Goal: Task Accomplishment & Management: Manage account settings

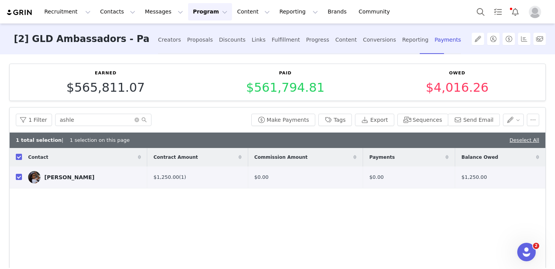
click at [20, 154] on input "checkbox" at bounding box center [19, 157] width 6 height 6
checkbox input "false"
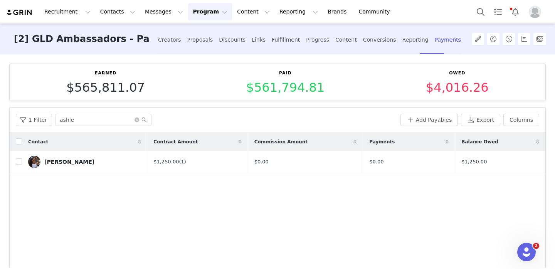
click at [199, 8] on button "Program Program" at bounding box center [210, 11] width 44 height 17
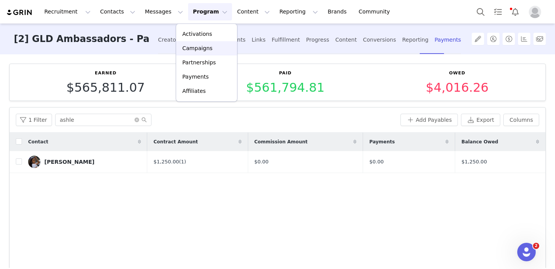
click at [212, 44] on link "Campaigns" at bounding box center [206, 48] width 61 height 14
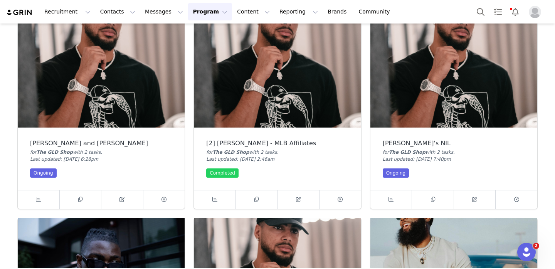
scroll to position [185, 0]
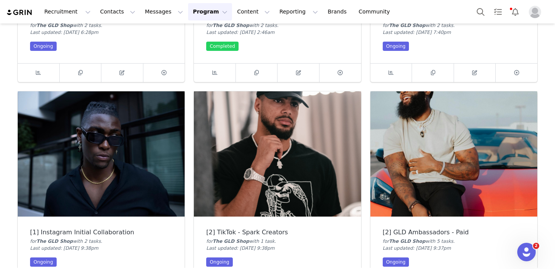
click at [410, 169] on img at bounding box center [453, 153] width 167 height 125
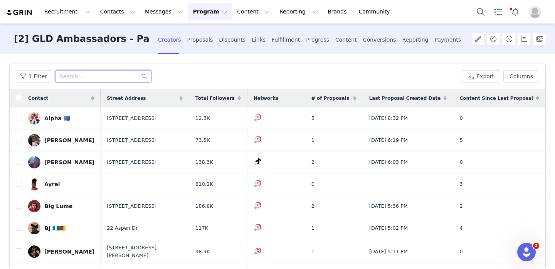
click at [114, 77] on input "text" at bounding box center [103, 76] width 96 height 12
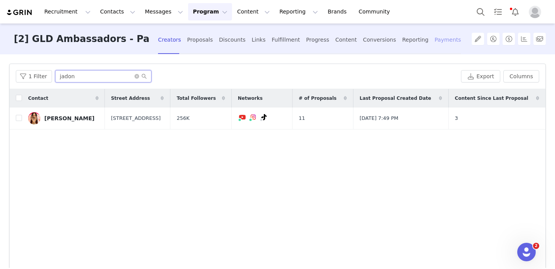
type input "jadon"
click at [435, 45] on div "Payments" at bounding box center [448, 40] width 27 height 20
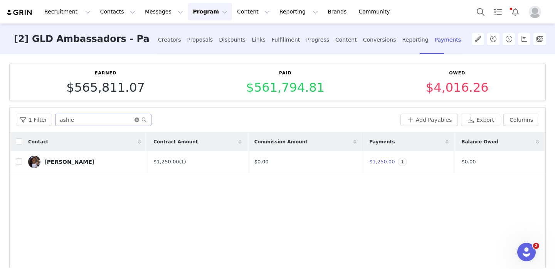
click at [136, 119] on icon "icon: close-circle" at bounding box center [136, 120] width 5 height 5
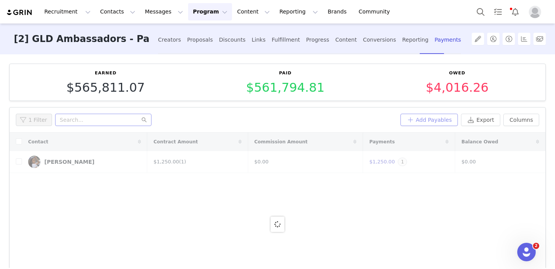
click at [423, 121] on button "Add Payables" at bounding box center [429, 120] width 58 height 12
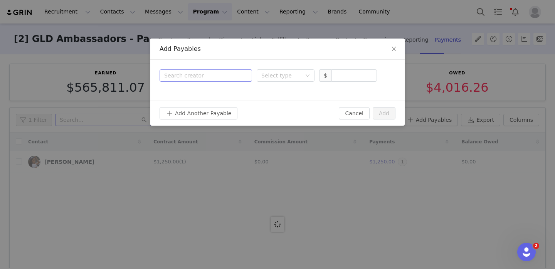
click at [222, 77] on div "Search creator" at bounding box center [204, 76] width 80 height 8
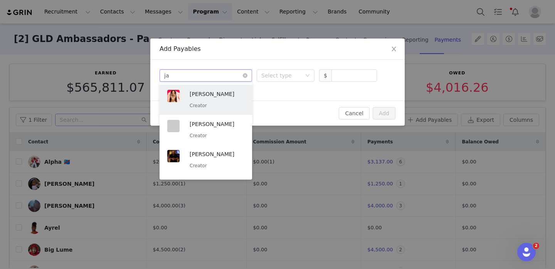
type input "jad"
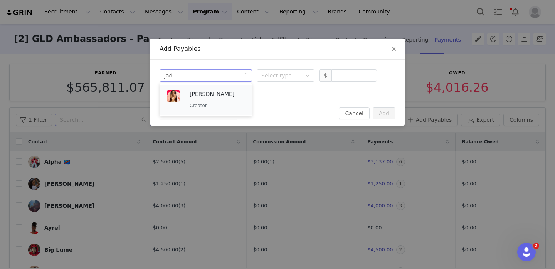
click at [232, 97] on p "Jadon Grundy" at bounding box center [217, 94] width 55 height 8
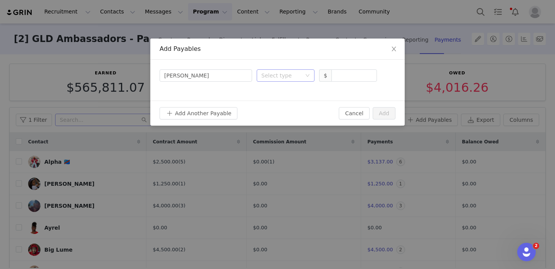
click at [281, 76] on div "Select type" at bounding box center [281, 76] width 40 height 8
click at [282, 117] on li "Deliverable" at bounding box center [286, 115] width 58 height 12
click at [339, 78] on input at bounding box center [354, 76] width 45 height 12
type input "3,000"
click at [383, 111] on button "Add" at bounding box center [384, 113] width 23 height 12
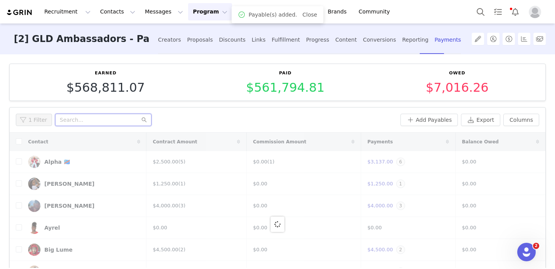
click at [109, 121] on input "text" at bounding box center [103, 120] width 96 height 12
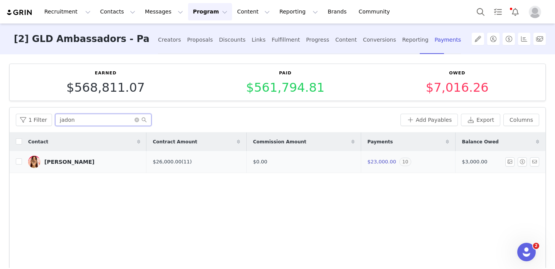
type input "jadon"
click at [399, 165] on span "10" at bounding box center [405, 162] width 12 height 8
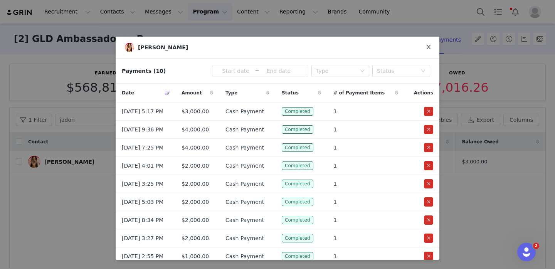
click at [430, 47] on icon "icon: close" at bounding box center [428, 47] width 6 height 6
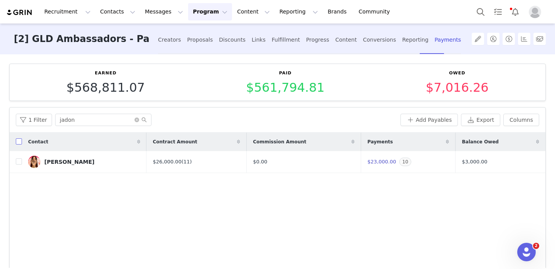
click at [21, 140] on input "checkbox" at bounding box center [19, 141] width 6 height 6
checkbox input "true"
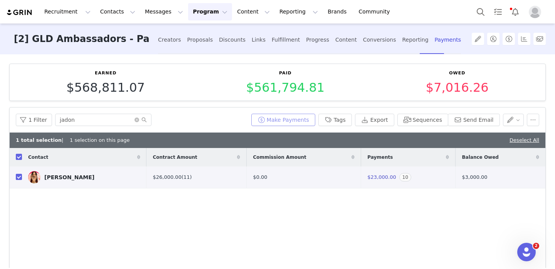
click at [283, 118] on button "Make Payments" at bounding box center [283, 120] width 64 height 12
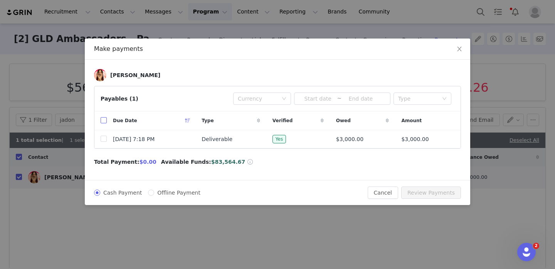
click at [102, 122] on input "checkbox" at bounding box center [104, 120] width 6 height 6
checkbox input "true"
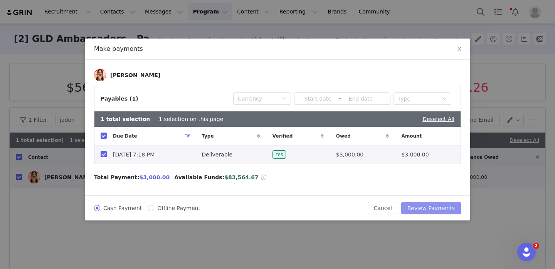
click at [430, 207] on button "Review Payments" at bounding box center [431, 208] width 60 height 12
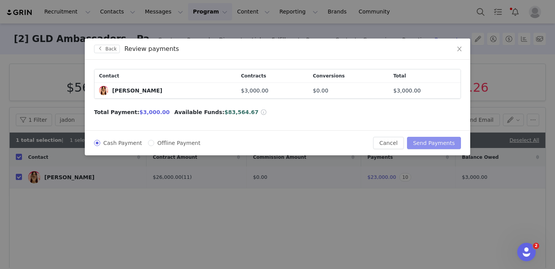
click at [436, 148] on button "Send Payments" at bounding box center [434, 143] width 54 height 12
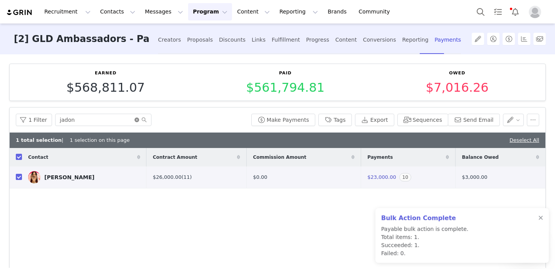
click at [135, 118] on icon "icon: close-circle" at bounding box center [136, 120] width 5 height 5
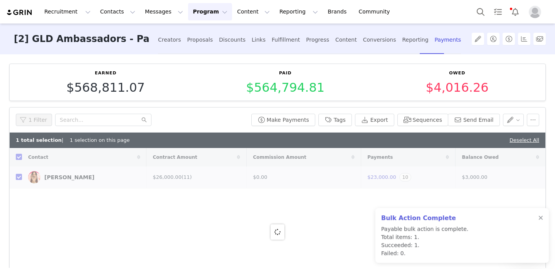
checkbox input "false"
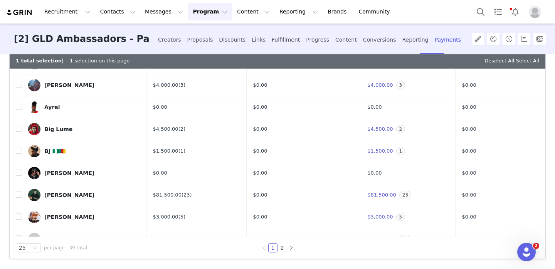
scroll to position [68, 0]
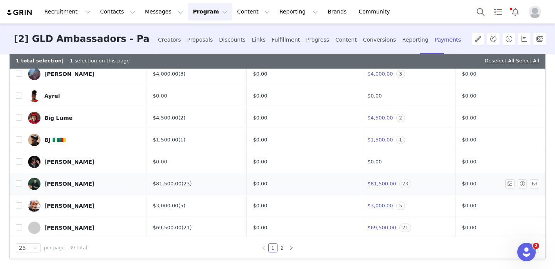
click at [400, 182] on span "23" at bounding box center [405, 184] width 12 height 8
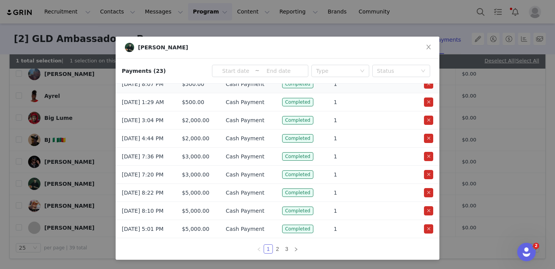
scroll to position [0, 0]
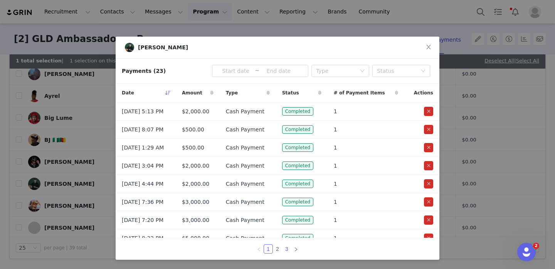
click at [286, 247] on link "3" at bounding box center [286, 249] width 8 height 8
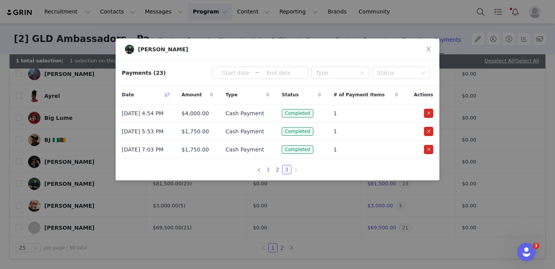
click at [270, 172] on link "1" at bounding box center [268, 169] width 8 height 8
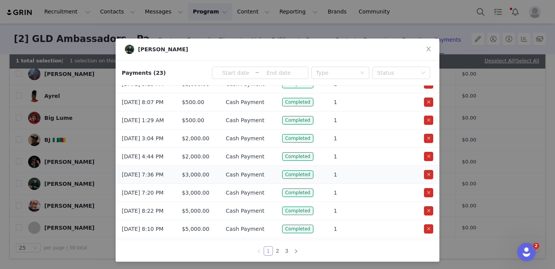
scroll to position [45, 0]
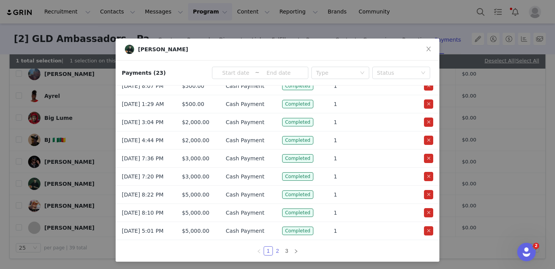
click at [278, 252] on link "2" at bounding box center [277, 251] width 8 height 8
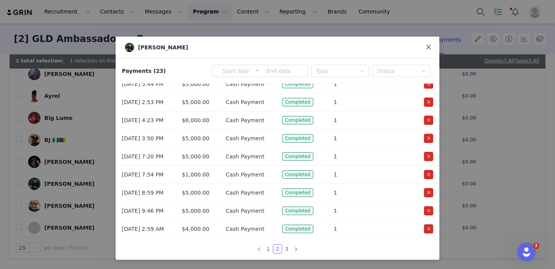
click at [432, 49] on span "Close" at bounding box center [429, 48] width 22 height 22
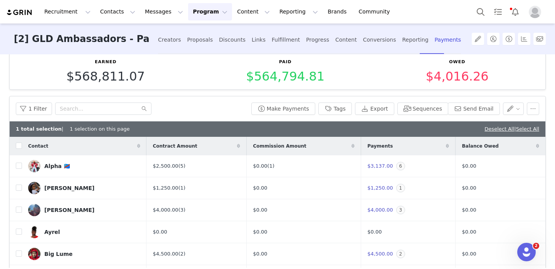
scroll to position [0, 0]
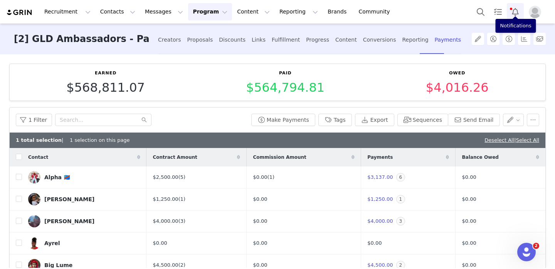
click at [523, 7] on button "Notifications" at bounding box center [515, 11] width 17 height 17
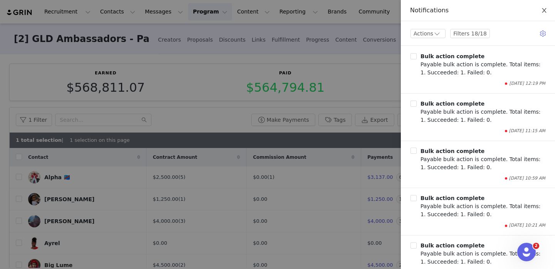
click at [546, 7] on button "Close" at bounding box center [544, 11] width 22 height 22
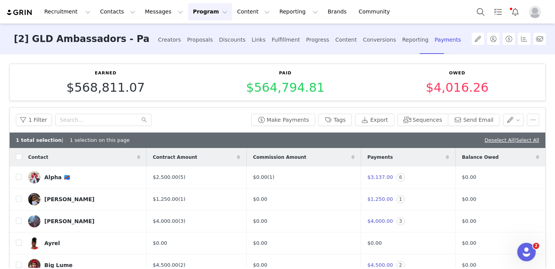
click at [188, 12] on button "Program Program" at bounding box center [210, 11] width 44 height 17
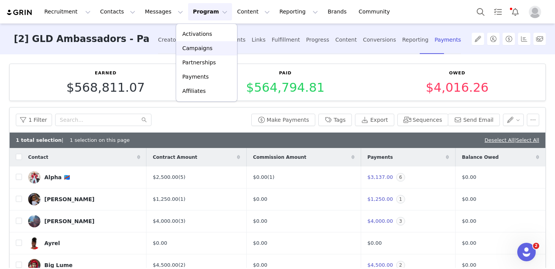
click at [202, 44] on p "Campaigns" at bounding box center [197, 48] width 30 height 8
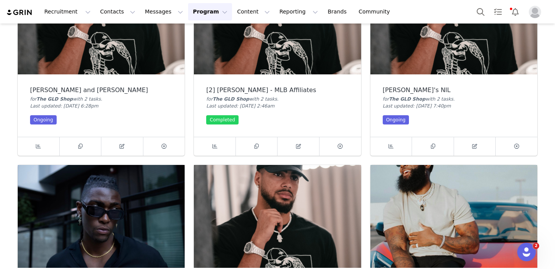
scroll to position [259, 0]
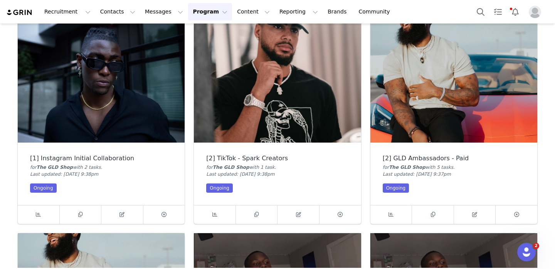
click at [474, 101] on img at bounding box center [453, 79] width 167 height 125
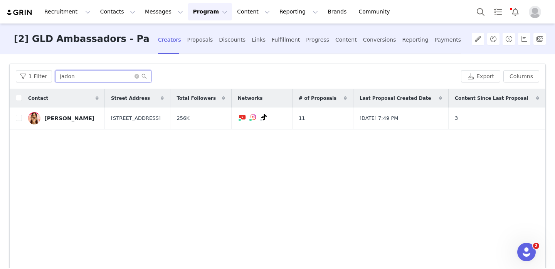
click at [131, 78] on input "jadon" at bounding box center [103, 76] width 96 height 12
click at [134, 78] on icon "icon: close-circle" at bounding box center [136, 76] width 5 height 5
click at [117, 78] on input "text" at bounding box center [103, 76] width 96 height 12
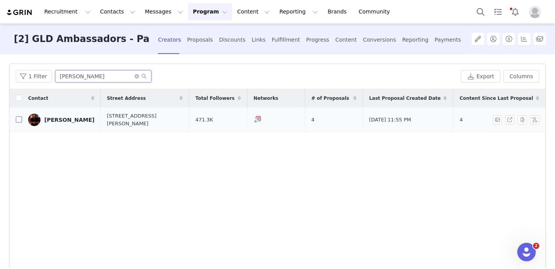
type input "jamison"
click at [17, 118] on input "checkbox" at bounding box center [19, 119] width 6 height 6
checkbox input "true"
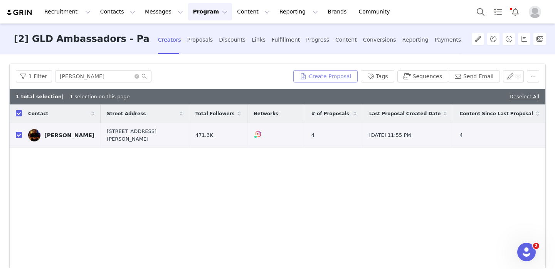
click at [325, 77] on button "Create Proposal" at bounding box center [325, 76] width 64 height 12
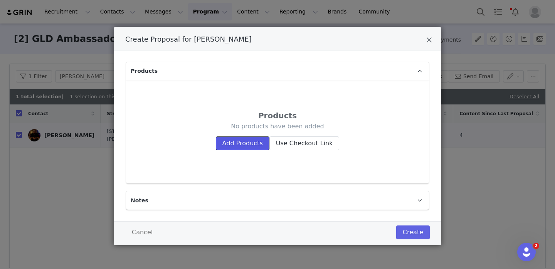
click at [249, 145] on button "Add Products" at bounding box center [243, 143] width 54 height 14
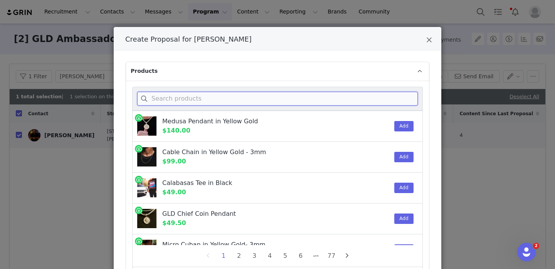
click at [210, 100] on input "Create Proposal for Jamison Davison" at bounding box center [277, 99] width 281 height 14
paste input "Diamond Triangle Stud Earrings"
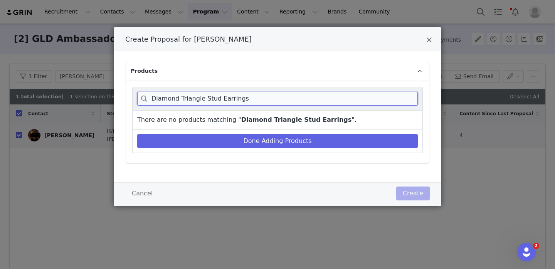
click at [217, 99] on input "Diamond Triangle Stud Earrings" at bounding box center [277, 99] width 281 height 14
paste input "Cuban Band Ring in Rose Gold"
click at [236, 94] on input "Cuban Band Ring in Rose Gold" at bounding box center [277, 99] width 281 height 14
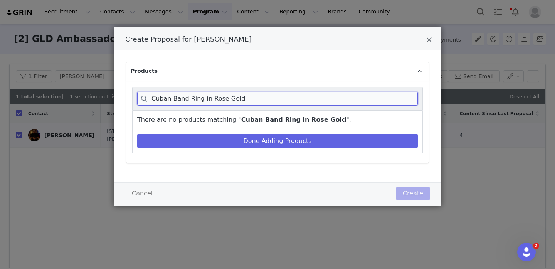
click at [236, 94] on input "Cuban Band Ring in Rose Gold" at bounding box center [277, 99] width 281 height 14
paste input "Diamond Triangle Stud Earrings"
click at [242, 101] on input "Diamond Triangle Stud Earrings" at bounding box center [277, 99] width 281 height 14
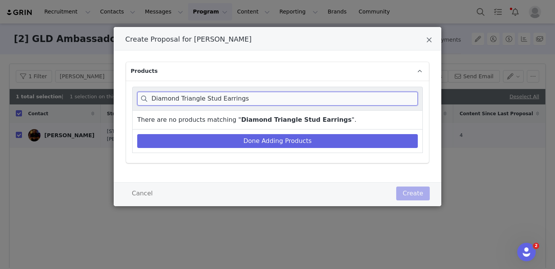
click at [242, 101] on input "Diamond Triangle Stud Earrings" at bounding box center [277, 99] width 281 height 14
type input "Diamond Triangle Stud Earrings"
click at [428, 44] on icon "Close" at bounding box center [429, 40] width 6 height 8
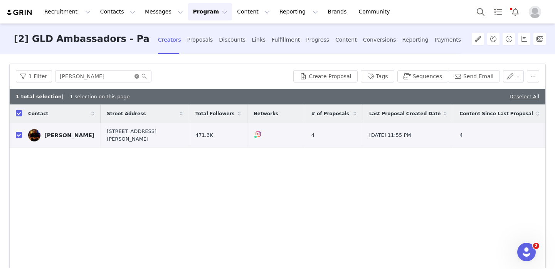
click at [136, 76] on icon "icon: close-circle" at bounding box center [136, 76] width 5 height 5
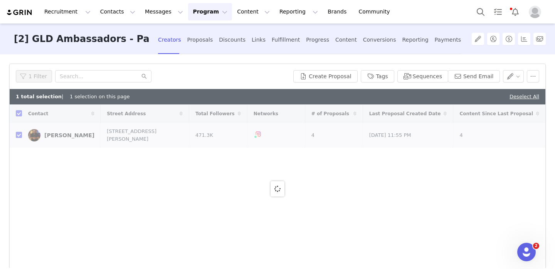
click at [175, 76] on div "1 Filter" at bounding box center [153, 76] width 274 height 12
checkbox input "false"
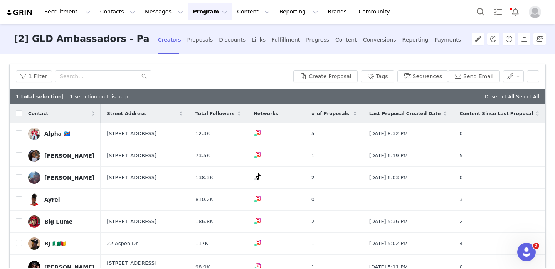
click at [208, 13] on button "Program Program" at bounding box center [210, 11] width 44 height 17
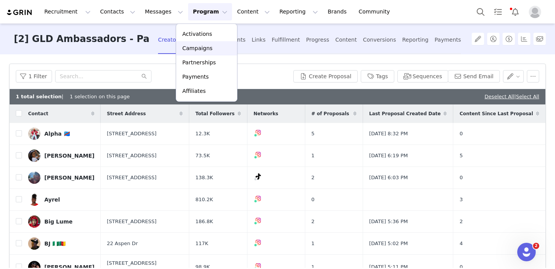
click at [202, 45] on p "Campaigns" at bounding box center [197, 48] width 30 height 8
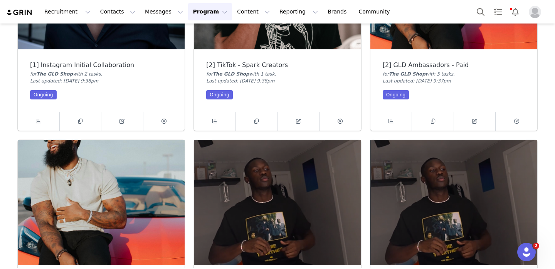
scroll to position [362, 0]
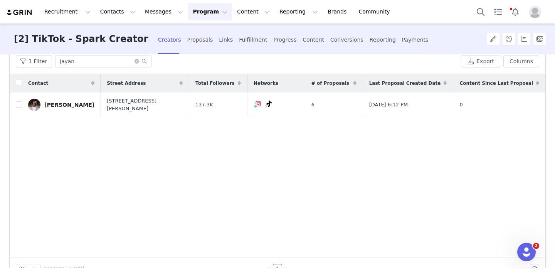
scroll to position [15, 0]
click at [58, 107] on link "Jayan Reid" at bounding box center [61, 104] width 66 height 12
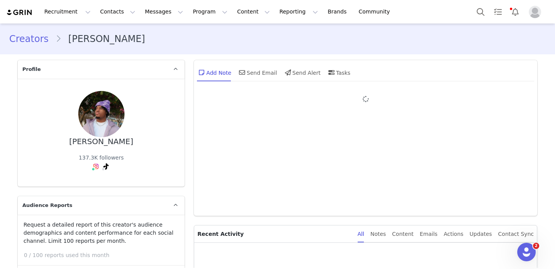
type input "+1 ([GEOGRAPHIC_DATA])"
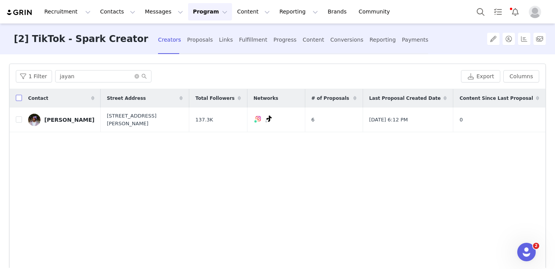
click at [19, 96] on input "checkbox" at bounding box center [19, 98] width 6 height 6
checkbox input "true"
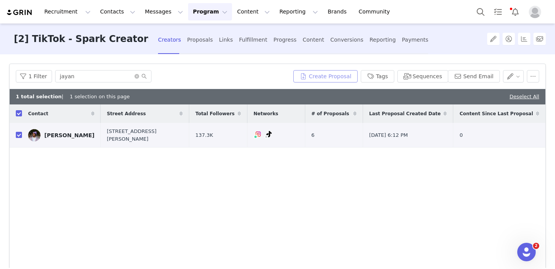
click at [311, 76] on button "Create Proposal" at bounding box center [325, 76] width 64 height 12
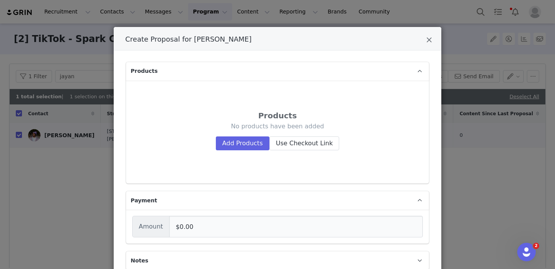
click at [424, 39] on div "Create Proposal for Jayan Reid" at bounding box center [278, 39] width 328 height 24
click at [427, 39] on icon "Close" at bounding box center [429, 40] width 6 height 8
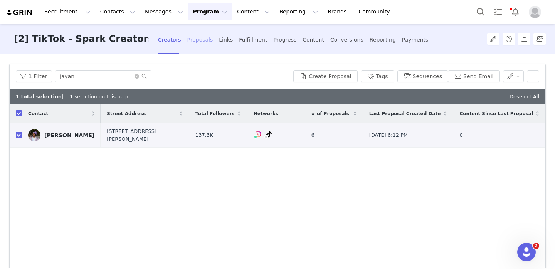
click at [187, 41] on div "Proposals" at bounding box center [200, 40] width 26 height 20
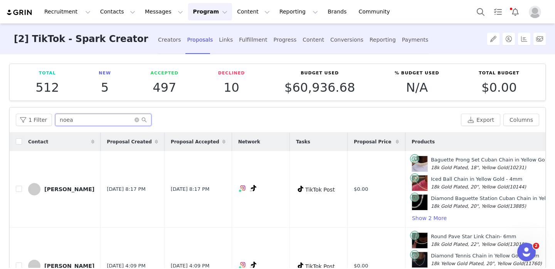
click at [71, 123] on input "noea" at bounding box center [103, 120] width 96 height 12
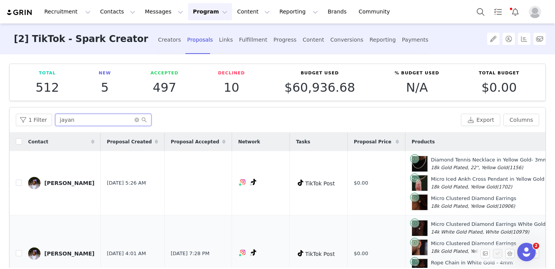
type input "jayan"
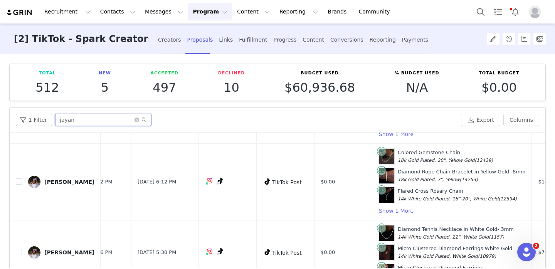
scroll to position [270, 33]
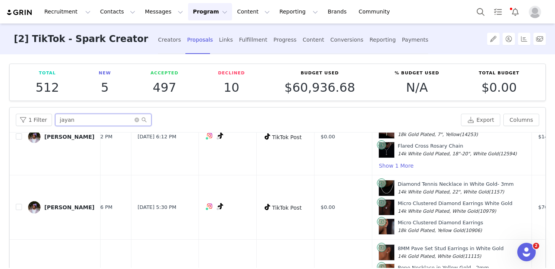
click at [90, 123] on input "jayan" at bounding box center [103, 120] width 96 height 12
click at [158, 42] on div "Creators" at bounding box center [169, 40] width 23 height 20
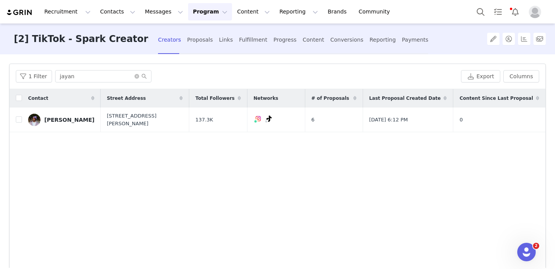
click at [76, 83] on div "1 Filter jayan Export Columns" at bounding box center [278, 76] width 536 height 25
click at [74, 80] on input "jayan" at bounding box center [103, 76] width 96 height 12
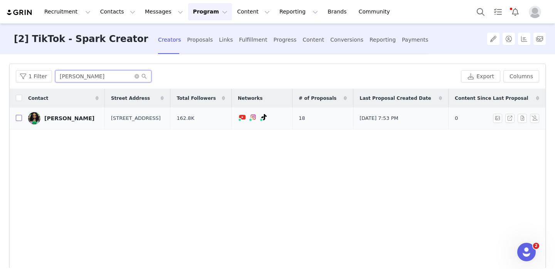
type input "jocelyn"
click at [17, 121] on input "checkbox" at bounding box center [19, 118] width 6 height 6
checkbox input "true"
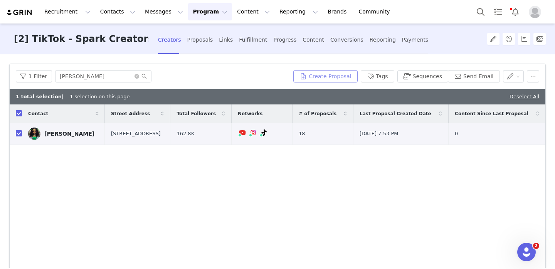
click at [305, 77] on button "Create Proposal" at bounding box center [325, 76] width 64 height 12
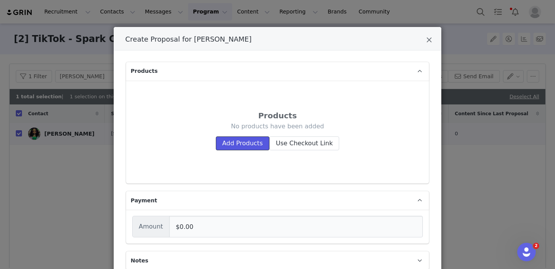
click at [241, 145] on button "Add Products" at bounding box center [243, 143] width 54 height 14
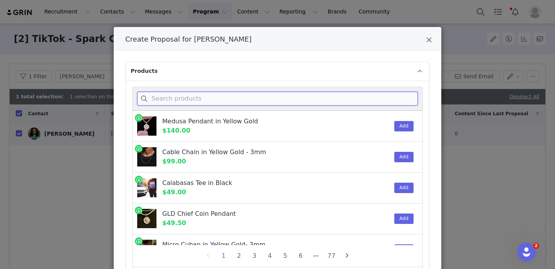
click at [208, 99] on input "Create Proposal for Jocelyn Wells" at bounding box center [277, 99] width 281 height 14
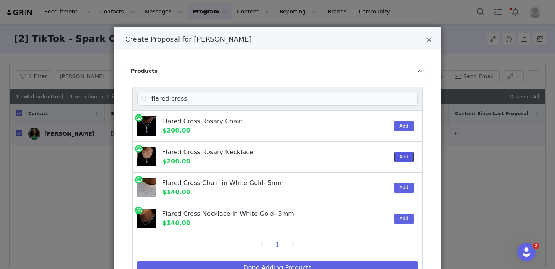
click at [402, 157] on button "Add" at bounding box center [403, 157] width 19 height 10
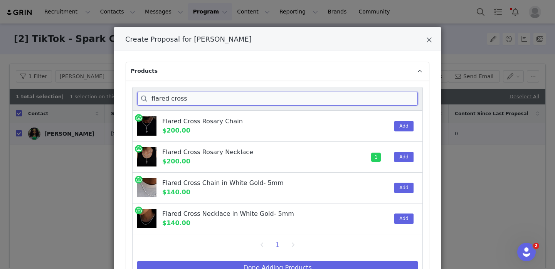
click at [210, 98] on input "flared cross" at bounding box center [277, 99] width 281 height 14
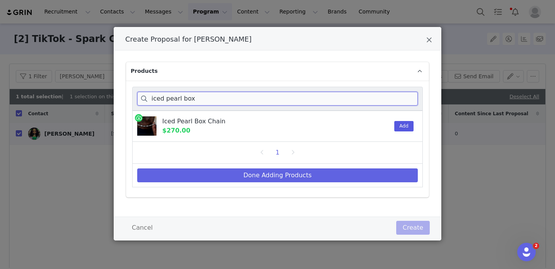
type input "iced pearl box"
click at [404, 126] on button "Add" at bounding box center [403, 126] width 19 height 10
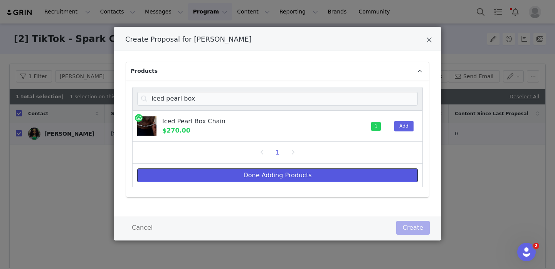
click at [376, 176] on button "Done Adding Products" at bounding box center [277, 175] width 281 height 14
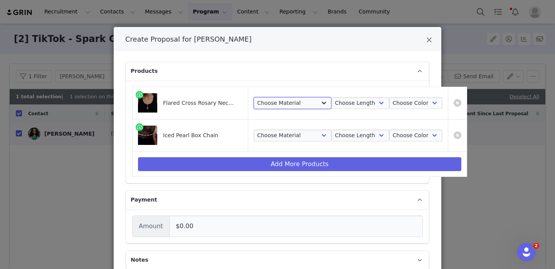
click at [301, 104] on select "Choose Material 14k White Gold Plated" at bounding box center [293, 103] width 78 height 12
select select "24674788"
click at [254, 97] on select "Choose Material 14k White Gold Plated" at bounding box center [293, 103] width 78 height 12
click at [349, 106] on select "Choose Length 18"-20"" at bounding box center [360, 103] width 58 height 12
select select "24674789"
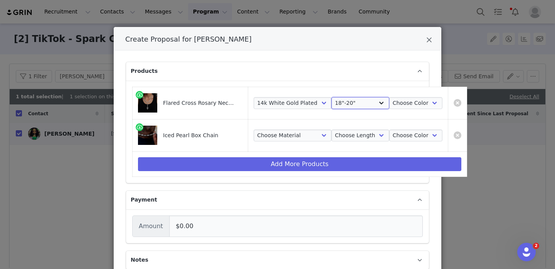
click at [331, 97] on select "Choose Length 18"-20"" at bounding box center [360, 103] width 58 height 12
click at [393, 105] on select "Choose Color White Gold" at bounding box center [415, 103] width 53 height 12
select select "24674790"
click at [389, 97] on select "Choose Color White Gold" at bounding box center [415, 103] width 53 height 12
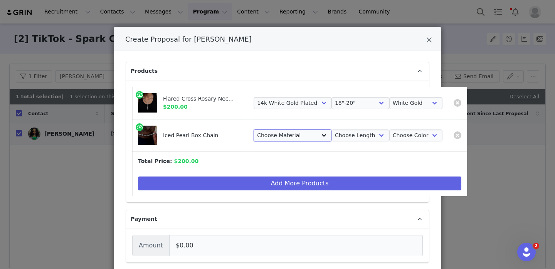
click at [269, 138] on select "Choose Material 14k White Gold Plated" at bounding box center [293, 135] width 78 height 12
select select "25290690"
click at [254, 129] on select "Choose Material 14k White Gold Plated" at bounding box center [293, 135] width 78 height 12
click at [351, 136] on select "Choose Length 16" 18" 20" 22"" at bounding box center [360, 135] width 58 height 12
select select "25290692"
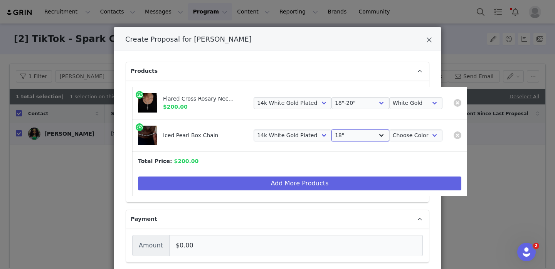
click at [331, 129] on select "Choose Length 16" 18" 20" 22"" at bounding box center [360, 135] width 58 height 12
click at [403, 136] on select "Choose Color White Gold" at bounding box center [415, 135] width 53 height 12
select select "25290695"
click at [389, 129] on select "Choose Color White Gold" at bounding box center [415, 135] width 53 height 12
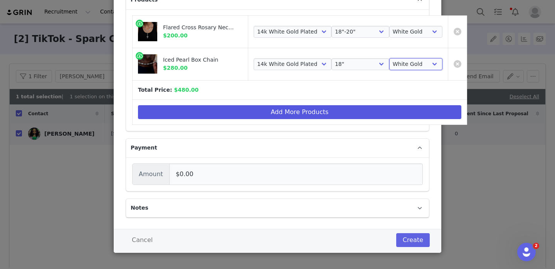
scroll to position [74, 0]
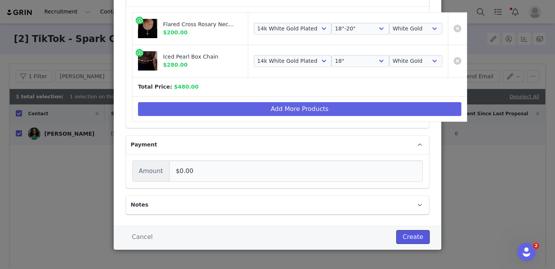
click at [411, 236] on button "Create" at bounding box center [413, 237] width 34 height 14
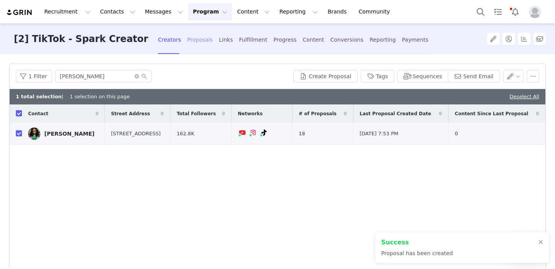
click at [187, 39] on div "Proposals" at bounding box center [200, 40] width 26 height 20
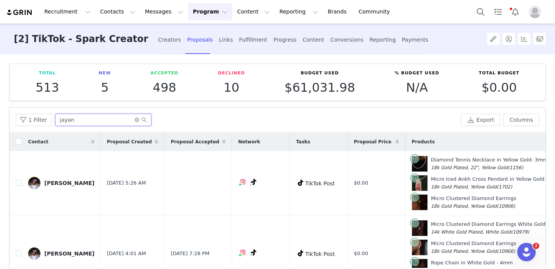
click at [129, 119] on input "jayan" at bounding box center [103, 120] width 96 height 12
click at [134, 119] on icon "icon: close-circle" at bounding box center [136, 120] width 5 height 5
click at [122, 119] on input "text" at bounding box center [103, 120] width 96 height 12
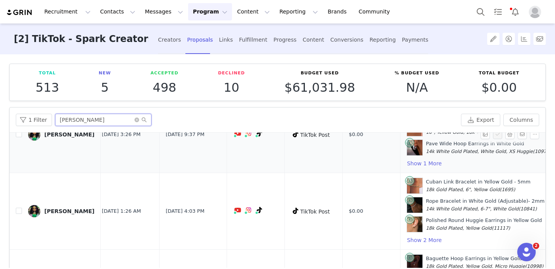
scroll to position [0, 5]
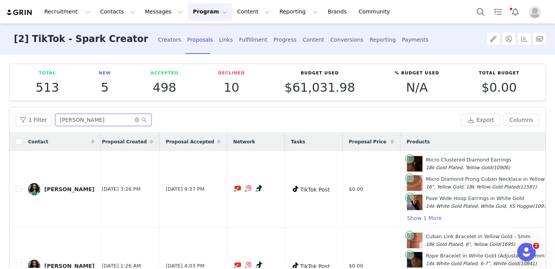
type input "jocelyn"
click at [150, 140] on icon at bounding box center [151, 142] width 3 height 5
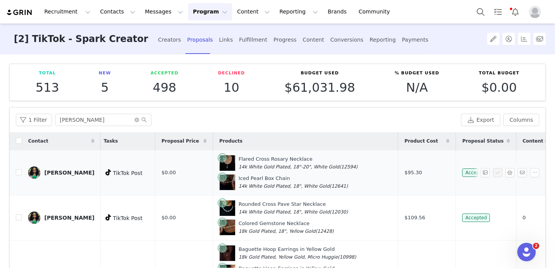
scroll to position [1, 208]
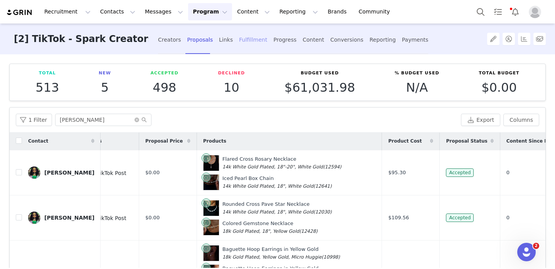
click at [239, 44] on div "Fulfillment" at bounding box center [253, 40] width 28 height 20
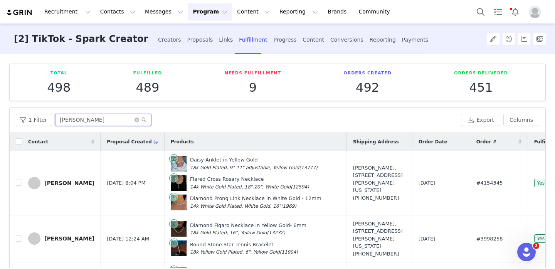
click at [71, 121] on input "jess" at bounding box center [103, 120] width 96 height 12
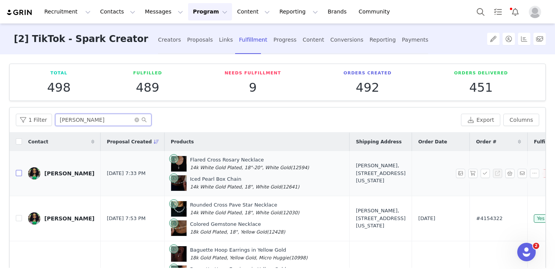
type input "jocelyn"
click at [21, 173] on input "checkbox" at bounding box center [19, 173] width 6 height 6
checkbox input "true"
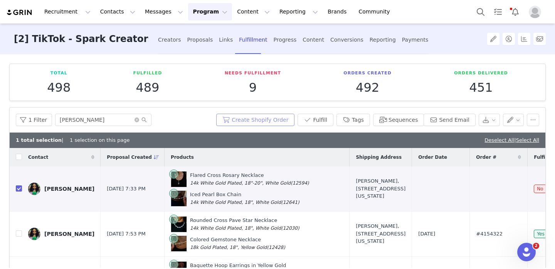
click at [274, 119] on button "Create Shopify Order" at bounding box center [255, 120] width 78 height 12
click at [136, 119] on icon "icon: close-circle" at bounding box center [136, 120] width 5 height 5
click at [124, 120] on input "text" at bounding box center [103, 120] width 96 height 12
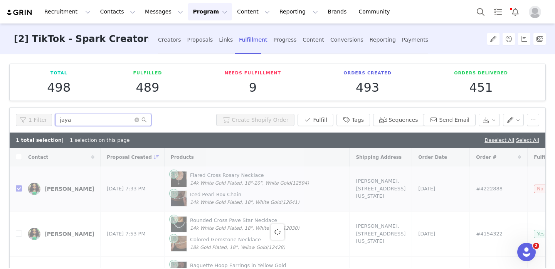
type input "jayan"
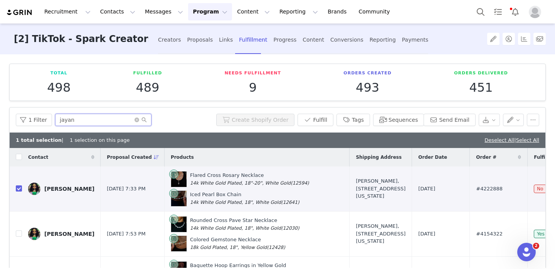
checkbox input "false"
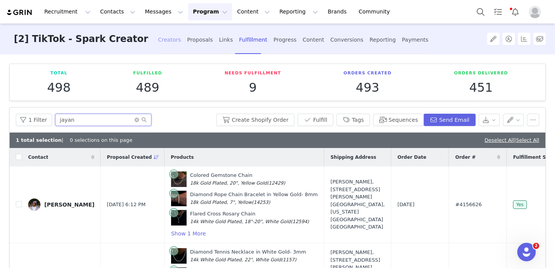
type input "jayan"
click at [158, 41] on div "Creators" at bounding box center [169, 40] width 23 height 20
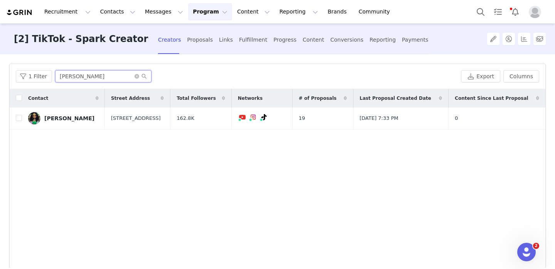
click at [77, 78] on input "jocelyn" at bounding box center [103, 76] width 96 height 12
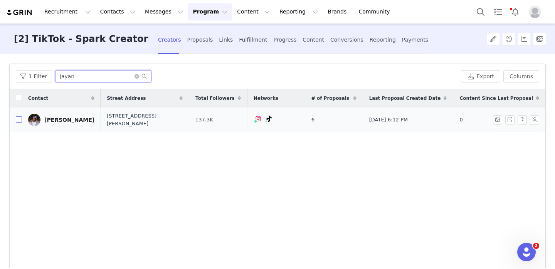
type input "jayan"
click at [18, 116] on input "checkbox" at bounding box center [19, 119] width 6 height 6
checkbox input "true"
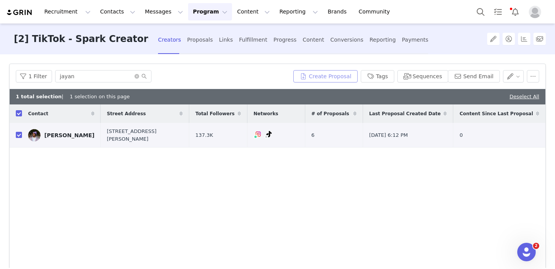
click at [308, 73] on button "Create Proposal" at bounding box center [325, 76] width 64 height 12
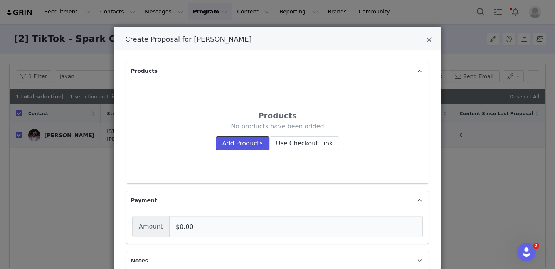
click at [236, 140] on button "Add Products" at bounding box center [243, 143] width 54 height 14
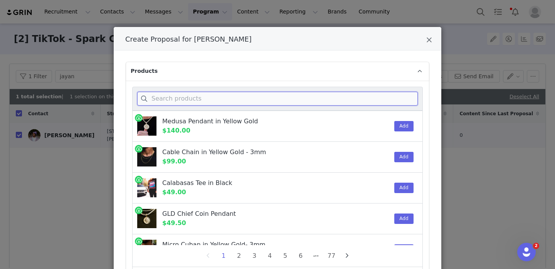
click at [233, 101] on input "Create Proposal for Jayan Reid" at bounding box center [277, 99] width 281 height 14
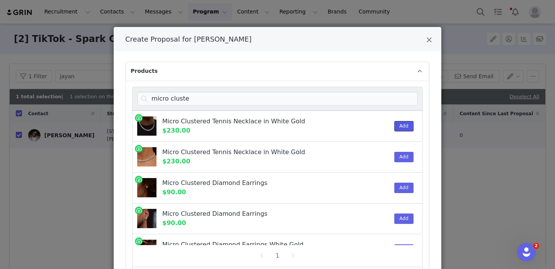
click at [403, 125] on button "Add" at bounding box center [403, 126] width 19 height 10
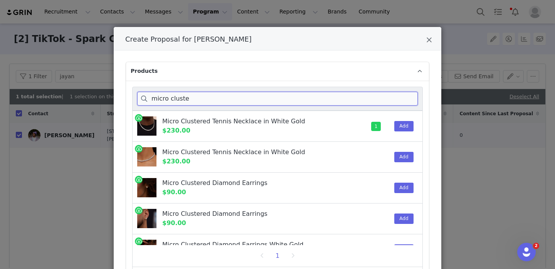
click at [256, 101] on input "micro cluste" at bounding box center [277, 99] width 281 height 14
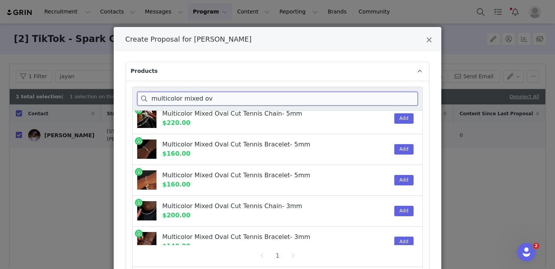
scroll to position [38, 0]
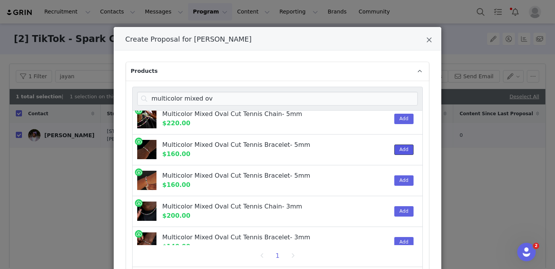
click at [408, 146] on button "Add" at bounding box center [403, 150] width 19 height 10
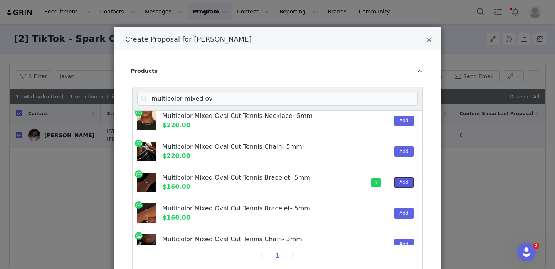
scroll to position [0, 0]
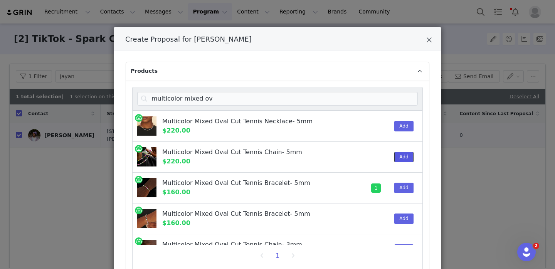
click at [406, 156] on button "Add" at bounding box center [403, 157] width 19 height 10
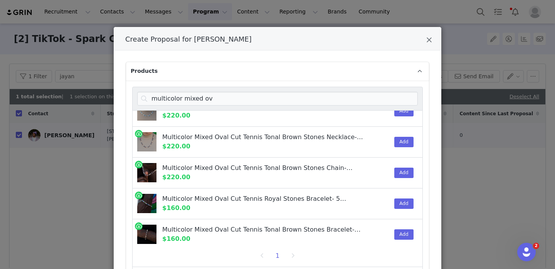
scroll to position [236, 0]
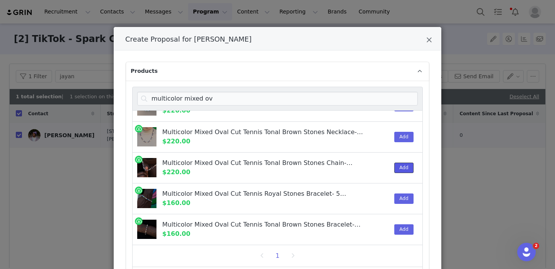
click at [397, 167] on button "Add" at bounding box center [403, 168] width 19 height 10
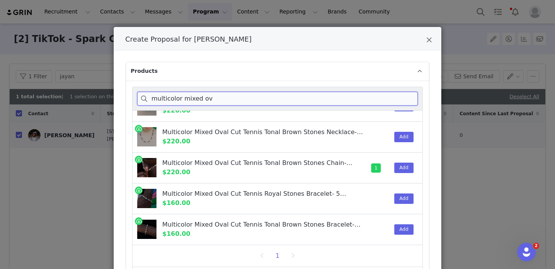
click at [244, 95] on input "multicolor mixed ov" at bounding box center [277, 99] width 281 height 14
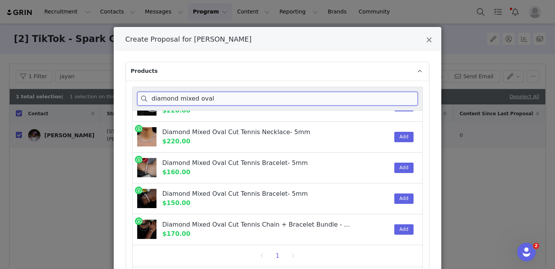
scroll to position [0, 0]
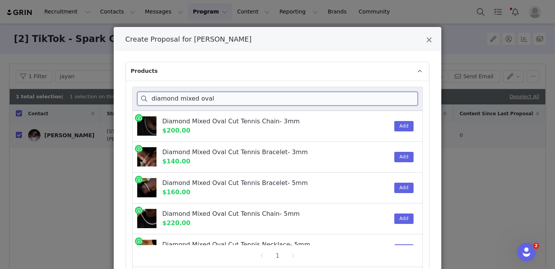
type input "diamond mixed oval"
click at [400, 125] on button "Add" at bounding box center [403, 126] width 19 height 10
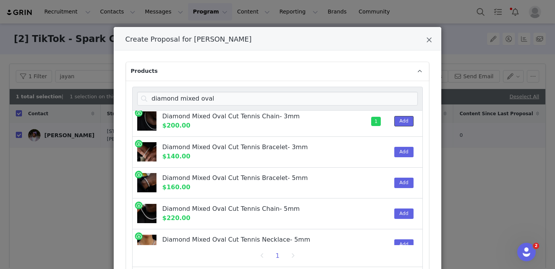
scroll to position [8, 0]
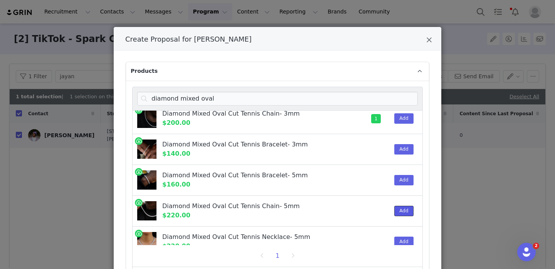
click at [401, 212] on button "Add" at bounding box center [403, 211] width 19 height 10
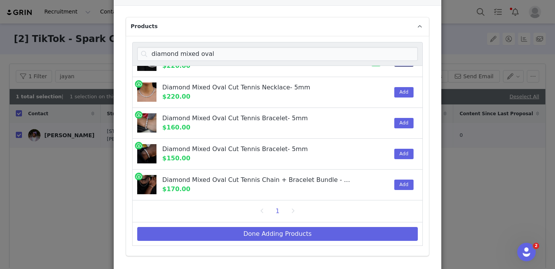
scroll to position [66, 0]
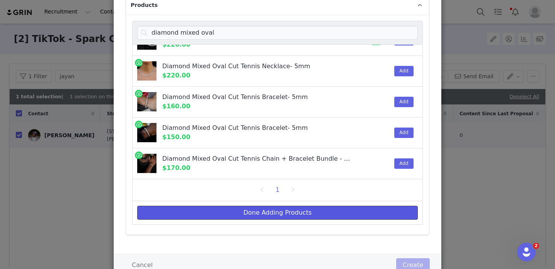
click at [338, 215] on button "Done Adding Products" at bounding box center [277, 213] width 281 height 14
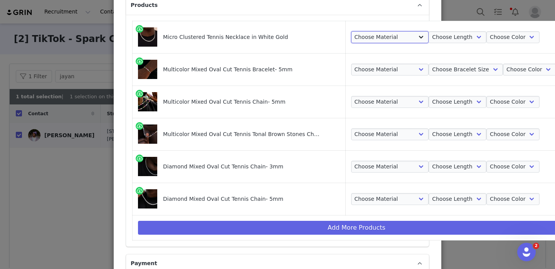
click at [374, 37] on select "Choose Material 14k White Gold Plated" at bounding box center [390, 37] width 78 height 12
select select "10708630"
click at [351, 31] on select "Choose Material 14k White Gold Plated" at bounding box center [390, 37] width 78 height 12
click at [429, 39] on select "Choose Length 16" 18" 20" 22" 24" 26"" at bounding box center [458, 37] width 58 height 12
click at [486, 38] on select "Choose Color White Gold" at bounding box center [512, 37] width 53 height 12
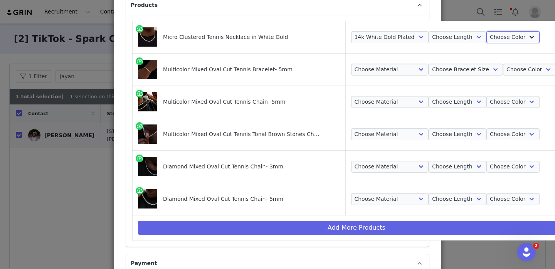
select select "10708637"
click at [486, 31] on select "Choose Color White Gold" at bounding box center [512, 37] width 53 height 12
click at [443, 39] on select "Choose Length 16" 18" 20" 22" 24" 26"" at bounding box center [458, 37] width 58 height 12
select select "10708634"
click at [429, 31] on select "Choose Length 16" 18" 20" 22" 24" 26"" at bounding box center [458, 37] width 58 height 12
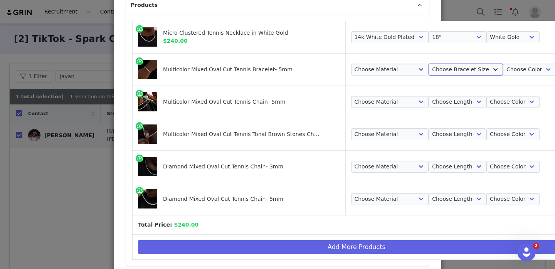
click at [439, 72] on select "Choose Bracelet Size 7" 8" 9"" at bounding box center [466, 70] width 74 height 12
select select "18654703"
click at [429, 64] on select "Choose Bracelet Size 7" 8" 9"" at bounding box center [466, 70] width 74 height 12
click at [385, 72] on select "Choose Material 14k White Gold Plated" at bounding box center [390, 70] width 78 height 12
select select "18654701"
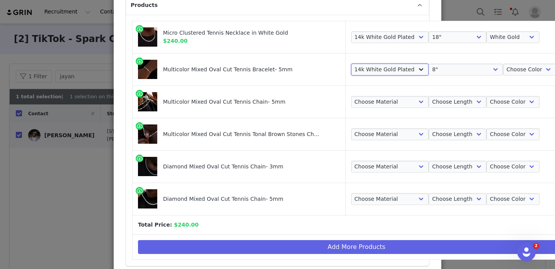
click at [351, 64] on select "Choose Material 14k White Gold Plated" at bounding box center [390, 70] width 78 height 12
click at [509, 71] on select "Choose Color White Gold" at bounding box center [529, 70] width 53 height 12
select select "18654705"
click at [503, 64] on select "Choose Color White Gold" at bounding box center [529, 70] width 53 height 12
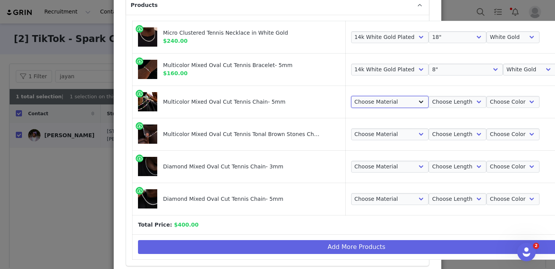
click at [378, 99] on select "Choose Material 14k White Gold Plated" at bounding box center [390, 102] width 78 height 12
select select "28098380"
click at [351, 96] on select "Choose Material 14k White Gold Plated" at bounding box center [390, 102] width 78 height 12
click at [437, 102] on select "Choose Length 16" 18" 20" 22" 24"" at bounding box center [458, 102] width 58 height 12
select select "28098383"
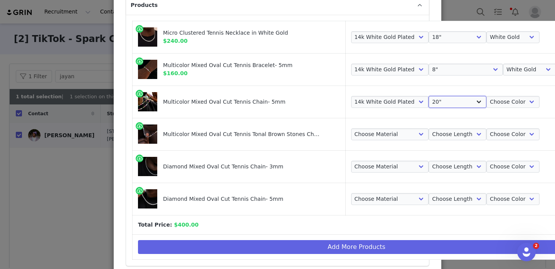
click at [429, 96] on select "Choose Length 16" 18" 20" 22" 24"" at bounding box center [458, 102] width 58 height 12
click at [486, 103] on select "Choose Color White Gold" at bounding box center [512, 102] width 53 height 12
select select "28098386"
click at [486, 96] on select "Choose Color White Gold" at bounding box center [512, 102] width 53 height 12
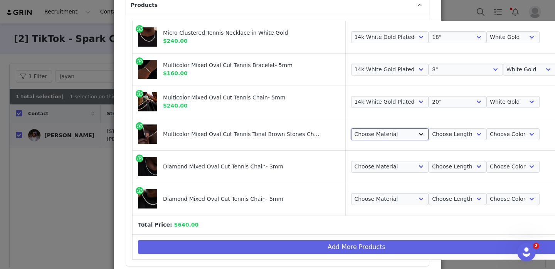
click at [393, 131] on select "Choose Material 14k White Gold Plated" at bounding box center [390, 134] width 78 height 12
select select "26478595"
click at [351, 128] on select "Choose Material 14k White Gold Plated" at bounding box center [390, 134] width 78 height 12
click at [429, 133] on select "Choose Length 16" 18" 20" 22" 24"" at bounding box center [458, 134] width 58 height 12
select select "26478598"
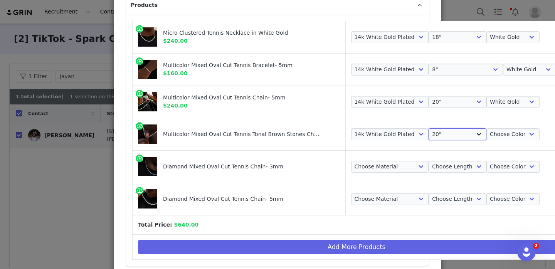
click at [429, 128] on select "Choose Length 16" 18" 20" 22" 24"" at bounding box center [458, 134] width 58 height 12
click at [474, 141] on td "Choose Material 14k White Gold Plated Choose Length 16" 18" 20" 22" 24" Choose …" at bounding box center [453, 134] width 216 height 32
click at [486, 136] on select "Choose Color White Gold" at bounding box center [512, 134] width 53 height 12
select select "26478601"
click at [486, 128] on select "Choose Color White Gold" at bounding box center [512, 134] width 53 height 12
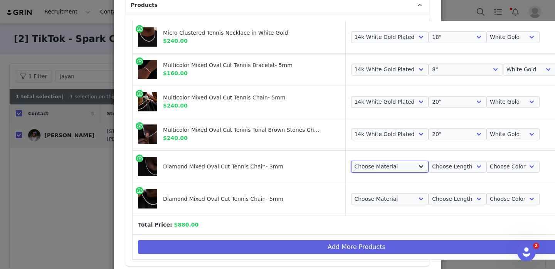
click at [381, 170] on select "Choose Material 14k White Gold Plated" at bounding box center [390, 167] width 78 height 12
select select "24074549"
click at [351, 161] on select "Choose Material 14k White Gold Plated" at bounding box center [390, 167] width 78 height 12
click at [437, 166] on select "Choose Length 16" 18" 20" 22"" at bounding box center [458, 167] width 58 height 12
select select "24074551"
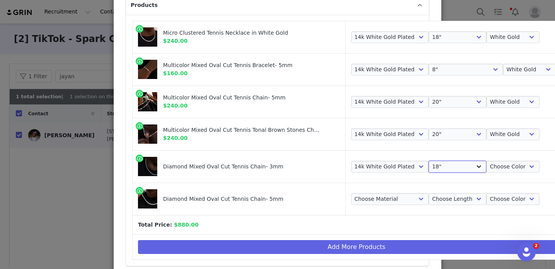
click at [429, 161] on select "Choose Length 16" 18" 20" 22"" at bounding box center [458, 167] width 58 height 12
click at [489, 167] on select "Choose Color White Gold" at bounding box center [512, 167] width 53 height 12
select select "24074554"
click at [486, 161] on select "Choose Color White Gold" at bounding box center [512, 167] width 53 height 12
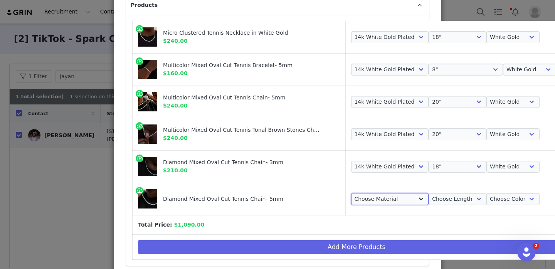
click at [397, 196] on select "Choose Material 14k White Gold Plated" at bounding box center [390, 199] width 78 height 12
select select "23102867"
click at [351, 193] on select "Choose Material 14k White Gold Plated" at bounding box center [390, 199] width 78 height 12
click at [437, 205] on td "Choose Material 14k White Gold Plated Choose Length 16" 18" 20" 22" 24" Choose …" at bounding box center [453, 199] width 216 height 32
click at [437, 200] on select "Choose Length 16" 18" 20" 22" 24"" at bounding box center [458, 199] width 58 height 12
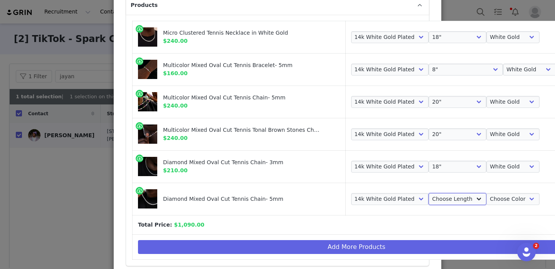
select select "23102870"
click at [429, 193] on select "Choose Length 16" 18" 20" 22" 24"" at bounding box center [458, 199] width 58 height 12
click at [489, 203] on select "Choose Color White Gold" at bounding box center [512, 199] width 53 height 12
select select "23102872"
click at [486, 193] on select "Choose Color White Gold" at bounding box center [512, 199] width 53 height 12
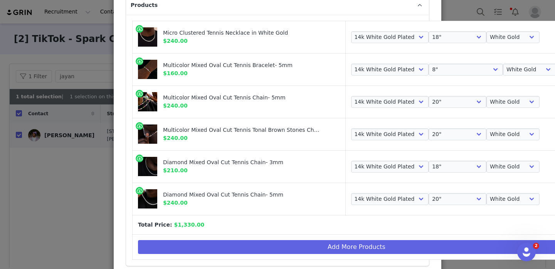
click at [249, 32] on div "Micro Clustered Tennis Necklace in White Gold" at bounding box center [242, 33] width 159 height 8
copy div "Micro Clustered Tennis Necklace in White Gold"
click at [447, 47] on td "Choose Material 14k White Gold Plated Choose Length 16" 18" 20" 22" 24" 26" Cho…" at bounding box center [453, 37] width 216 height 32
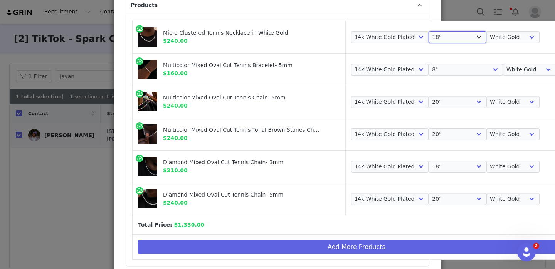
click at [444, 41] on select "Choose Length 16" 18" 20" 22" 24" 26"" at bounding box center [458, 37] width 58 height 12
select select "10708635"
click at [429, 31] on select "Choose Length 16" 18" 20" 22" 24" 26"" at bounding box center [458, 37] width 58 height 12
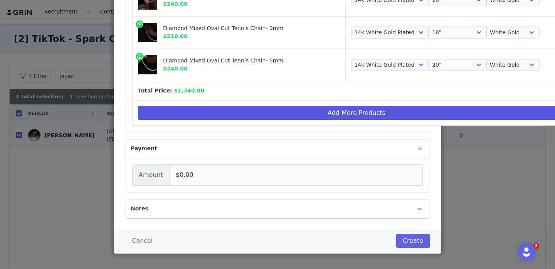
scroll to position [204, 0]
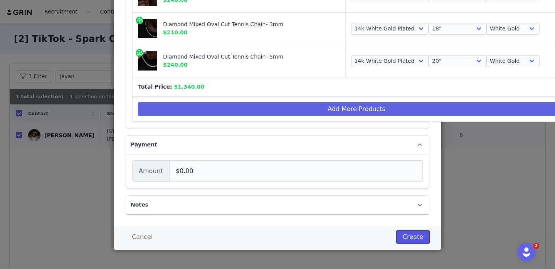
click at [414, 234] on button "Create" at bounding box center [413, 237] width 34 height 14
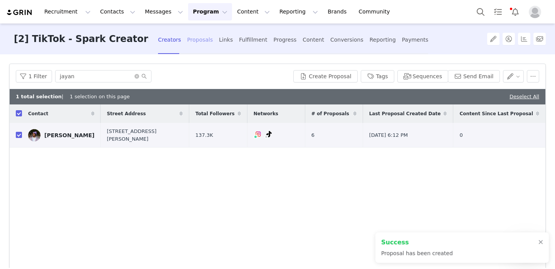
click at [187, 39] on div "Proposals" at bounding box center [200, 40] width 26 height 20
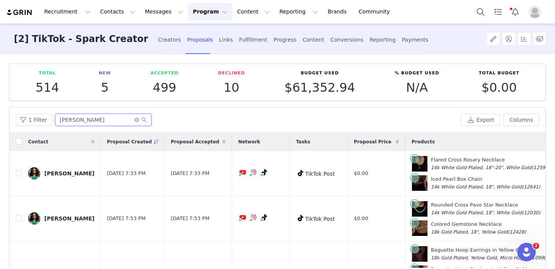
click at [76, 122] on input "jocelyn" at bounding box center [103, 120] width 96 height 12
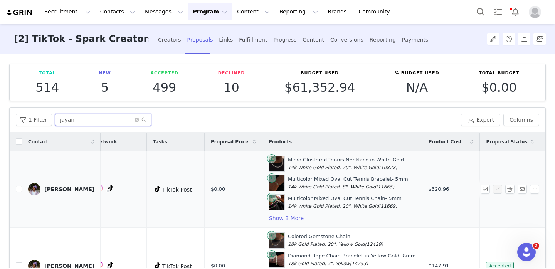
scroll to position [0, 143]
type input "jayan"
click at [239, 34] on div "Fulfillment" at bounding box center [253, 40] width 28 height 20
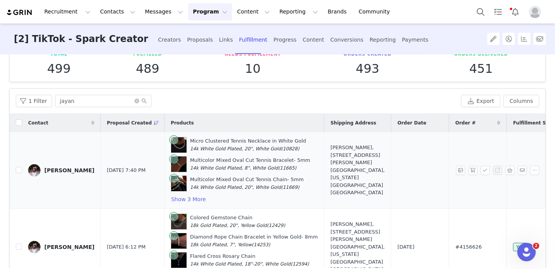
scroll to position [18, 0]
click at [13, 167] on td at bounding box center [16, 171] width 12 height 77
click at [18, 169] on input "checkbox" at bounding box center [19, 170] width 6 height 6
checkbox input "true"
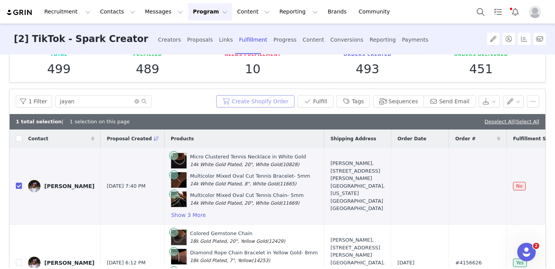
click at [268, 100] on button "Create Shopify Order" at bounding box center [255, 101] width 78 height 12
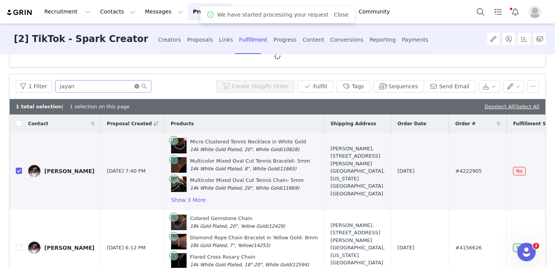
click at [133, 87] on div "Filters Filter Logic And Or Archived Select No Contact Tag Select Fulfillment S…" at bounding box center [277, 161] width 555 height 214
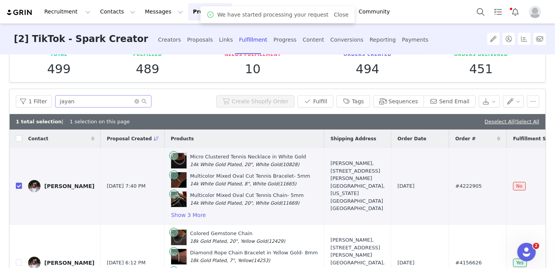
click at [134, 103] on span at bounding box center [140, 101] width 12 height 5
click at [136, 102] on icon "icon: close-circle" at bounding box center [136, 101] width 5 height 5
click at [109, 101] on input "text" at bounding box center [103, 101] width 96 height 12
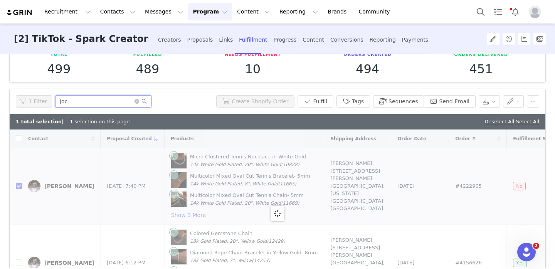
type input "jocy"
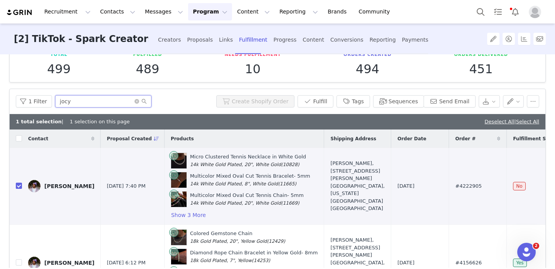
checkbox input "false"
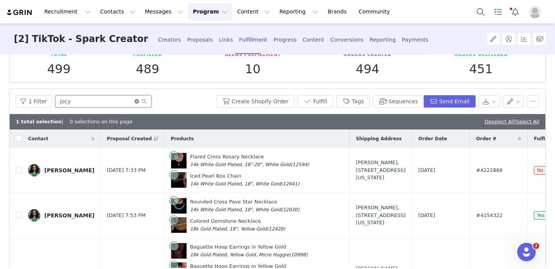
type input "jocy"
click at [134, 101] on icon "icon: close-circle" at bounding box center [136, 101] width 5 height 5
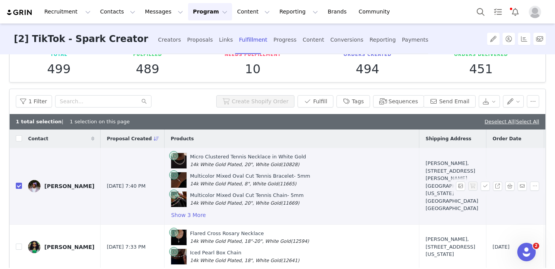
click at [17, 186] on input "checkbox" at bounding box center [19, 186] width 6 height 6
checkbox input "false"
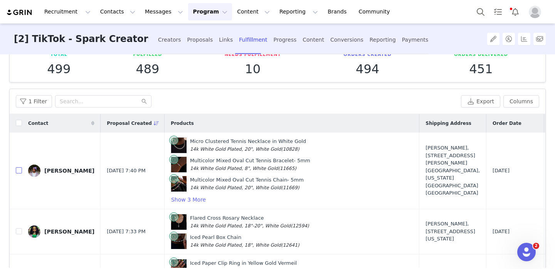
scroll to position [0, 0]
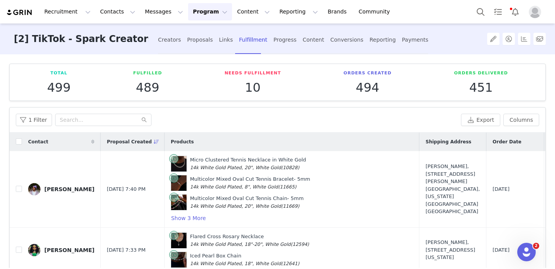
click at [206, 15] on button "Program Program" at bounding box center [210, 11] width 44 height 17
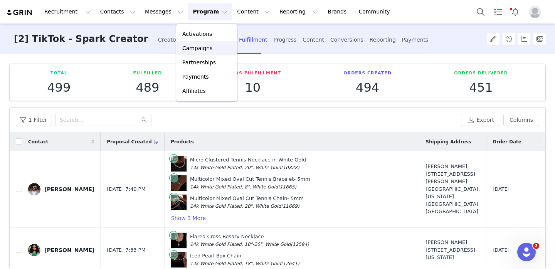
click at [208, 50] on p "Campaigns" at bounding box center [197, 48] width 30 height 8
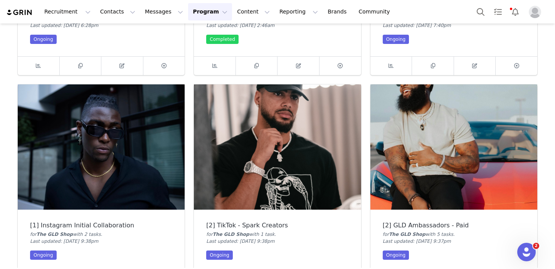
scroll to position [289, 0]
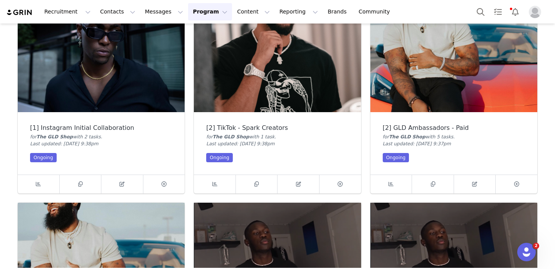
click at [456, 71] on img at bounding box center [453, 49] width 167 height 125
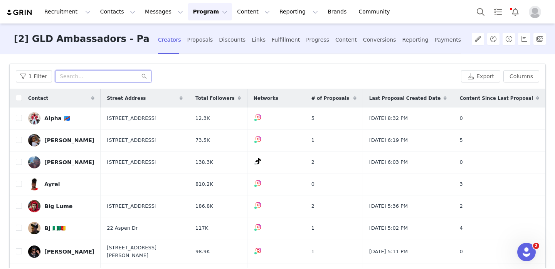
click at [86, 79] on input "text" at bounding box center [103, 76] width 96 height 12
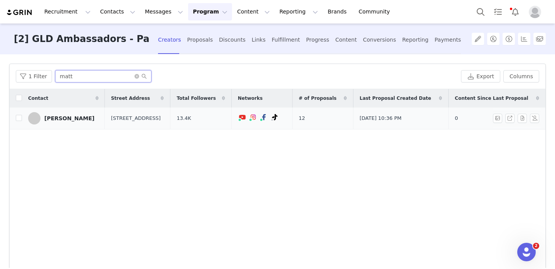
type input "matt"
click at [15, 118] on td at bounding box center [16, 119] width 12 height 22
click at [18, 118] on input "checkbox" at bounding box center [19, 118] width 6 height 6
checkbox input "true"
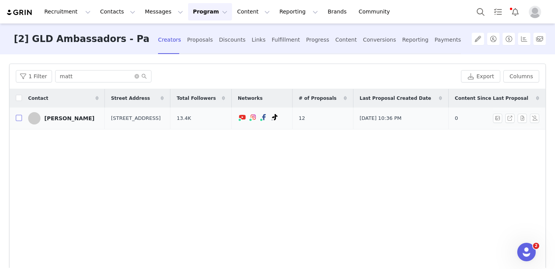
checkbox input "true"
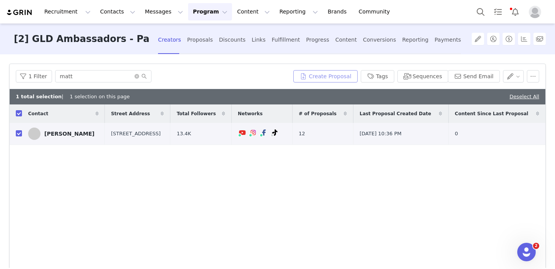
click at [320, 81] on button "Create Proposal" at bounding box center [325, 76] width 64 height 12
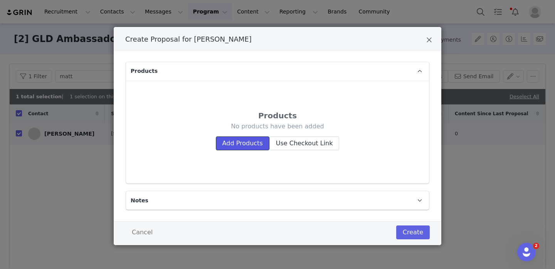
click at [240, 138] on button "Add Products" at bounding box center [243, 143] width 54 height 14
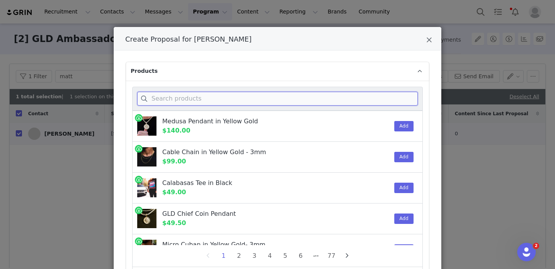
click at [242, 97] on input "Create Proposal for Matt Meux" at bounding box center [277, 99] width 281 height 14
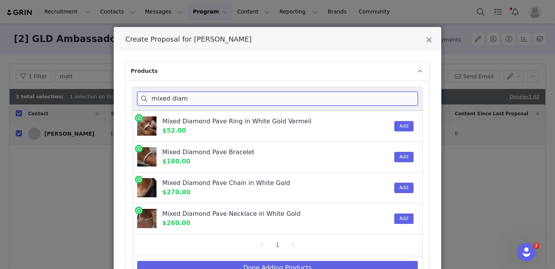
click at [202, 99] on input "mixed diam" at bounding box center [277, 99] width 281 height 14
type input "f"
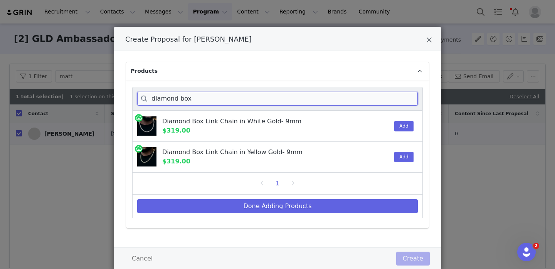
click at [197, 97] on input "diamond box" at bounding box center [277, 99] width 281 height 14
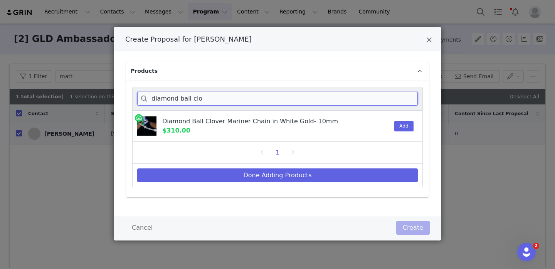
type input "diamond ball clo"
click at [432, 39] on icon "Close" at bounding box center [429, 40] width 6 height 8
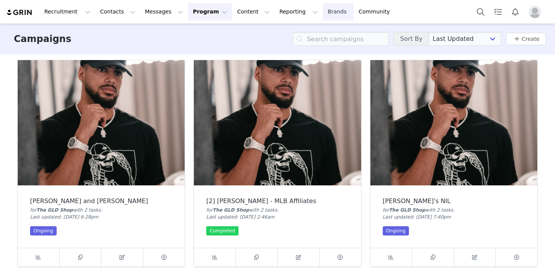
click at [323, 16] on link "Brands Brands" at bounding box center [338, 11] width 30 height 17
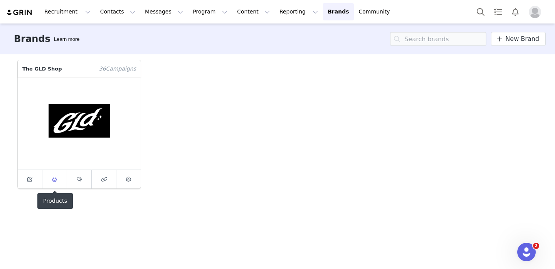
click at [56, 182] on span at bounding box center [54, 179] width 9 height 9
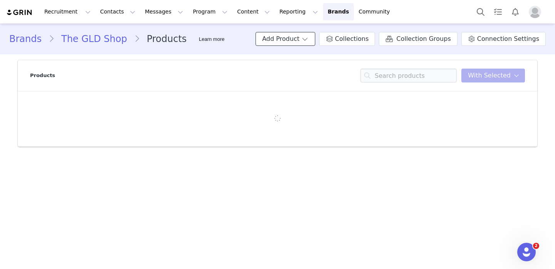
click at [308, 39] on button "Add Product" at bounding box center [286, 39] width 60 height 14
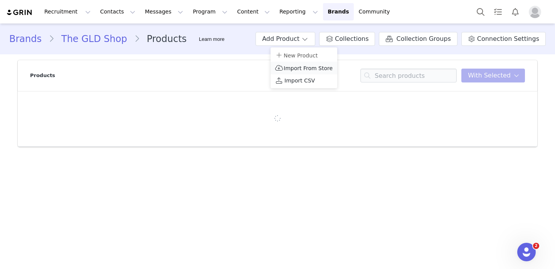
click at [302, 68] on span "Import From Store" at bounding box center [308, 68] width 49 height 6
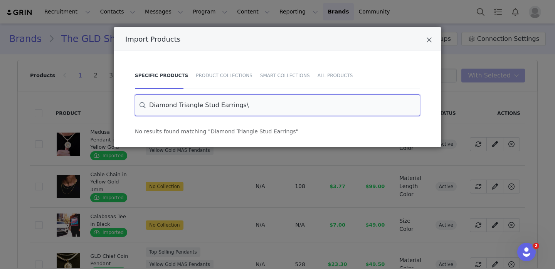
type input "Diamond Triangle Stud Earrings"
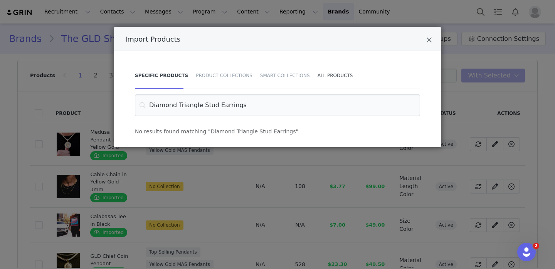
click at [343, 73] on div "All Products" at bounding box center [333, 75] width 39 height 27
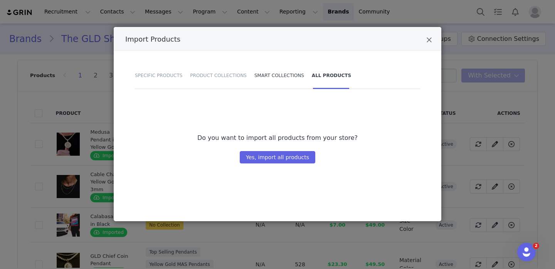
click at [291, 76] on div "Smart Collections" at bounding box center [279, 75] width 57 height 27
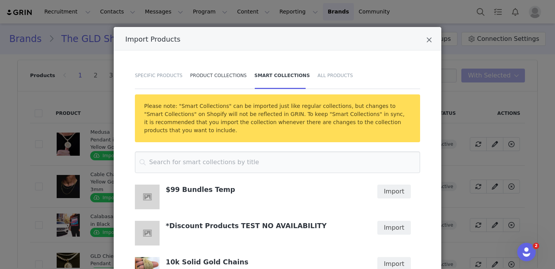
click at [219, 73] on div "Product Collections" at bounding box center [218, 75] width 64 height 27
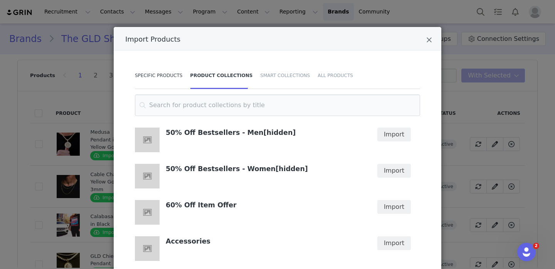
click at [156, 82] on div "Specific Products" at bounding box center [160, 75] width 51 height 27
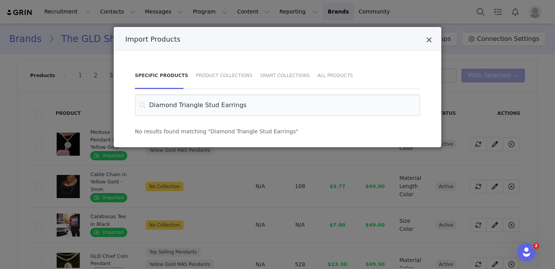
click at [427, 42] on icon "Close" at bounding box center [429, 40] width 6 height 8
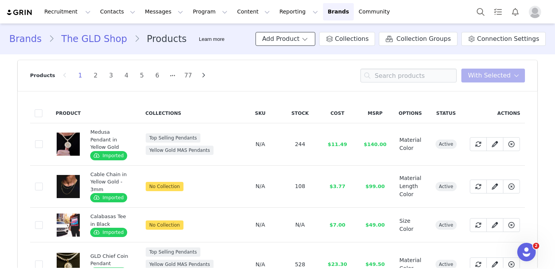
click at [315, 44] on button "Add Product" at bounding box center [286, 39] width 60 height 14
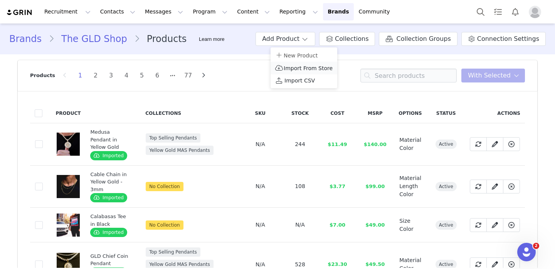
click at [308, 64] on p "Import From Store" at bounding box center [303, 68] width 57 height 9
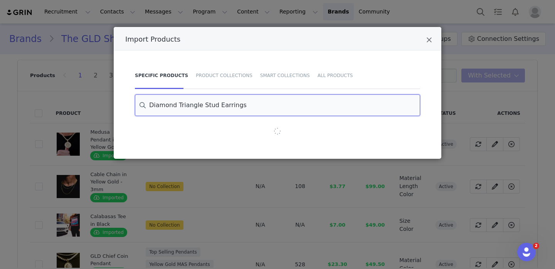
click at [275, 102] on input "Diamond Triangle Stud Earrings" at bounding box center [277, 105] width 285 height 22
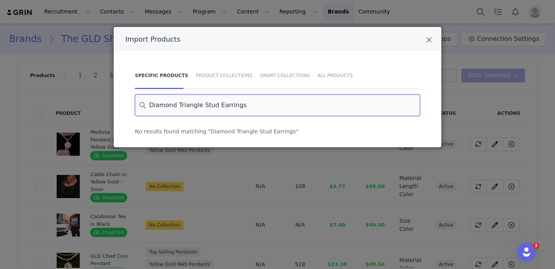
click at [275, 102] on input "Diamond Triangle Stud Earrings" at bounding box center [277, 105] width 285 height 22
paste input "Cuban Band Ring in Rose Gold"
click at [247, 111] on input "Cuban Band Ring in Rose Gold" at bounding box center [277, 105] width 285 height 22
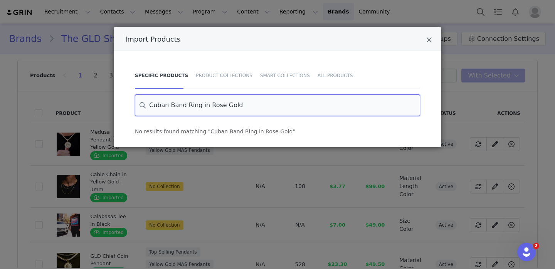
paste input "Diamond Triangle Stud Earrings"
type input "Diamond Triangle Stud Earrings"
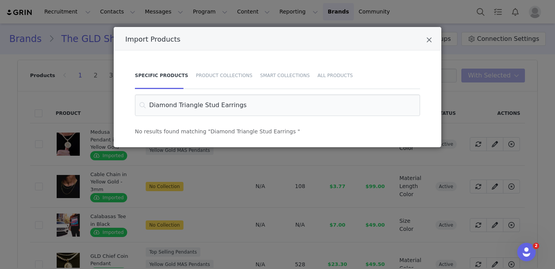
click at [435, 37] on div "Import Products" at bounding box center [278, 39] width 328 height 24
click at [433, 37] on div "Import Products" at bounding box center [278, 39] width 328 height 24
click at [430, 40] on icon "Close" at bounding box center [429, 40] width 6 height 8
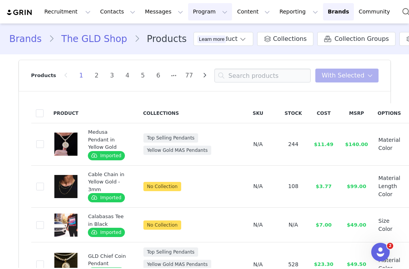
click at [192, 13] on button "Program Program" at bounding box center [210, 11] width 44 height 17
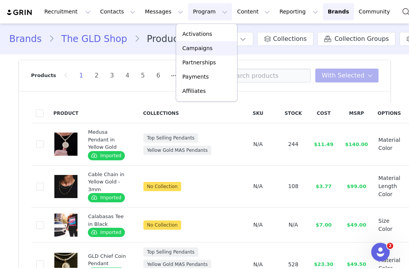
click at [202, 51] on p "Campaigns" at bounding box center [197, 48] width 30 height 8
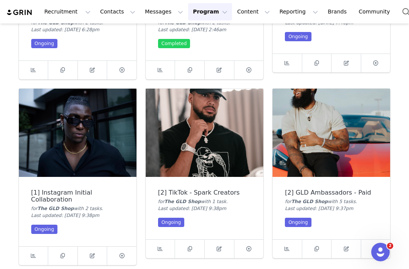
scroll to position [160, 0]
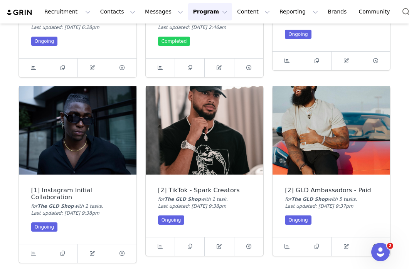
click at [101, 137] on img at bounding box center [78, 130] width 118 height 88
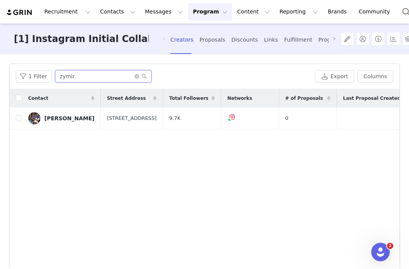
click at [78, 74] on input "zymir" at bounding box center [103, 76] width 96 height 12
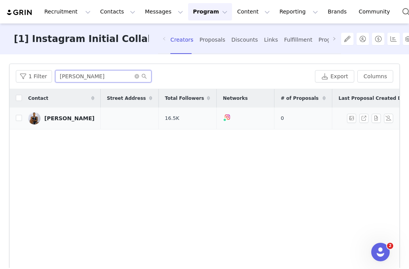
type input "[PERSON_NAME]"
click at [52, 121] on div "[PERSON_NAME]" at bounding box center [69, 118] width 50 height 6
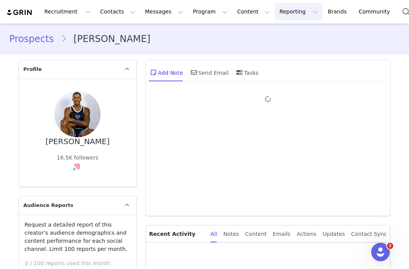
type input "+1 ([GEOGRAPHIC_DATA])"
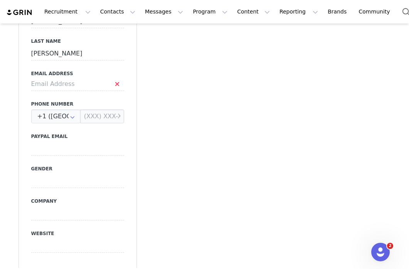
scroll to position [452, 0]
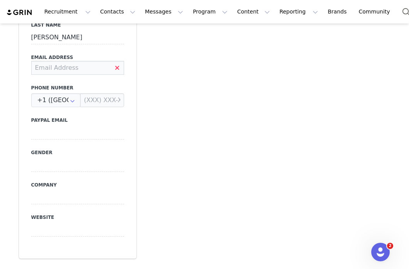
click at [72, 62] on input at bounding box center [77, 68] width 93 height 14
paste input "[EMAIL_ADDRESS][DOMAIN_NAME]"
click at [118, 68] on input "[EMAIL_ADDRESS][DOMAIN_NAME]" at bounding box center [77, 68] width 93 height 14
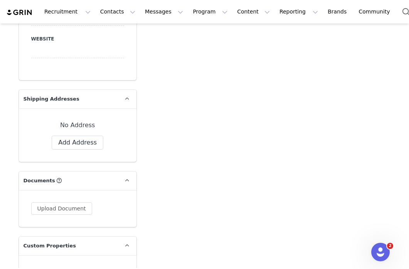
scroll to position [630, 0]
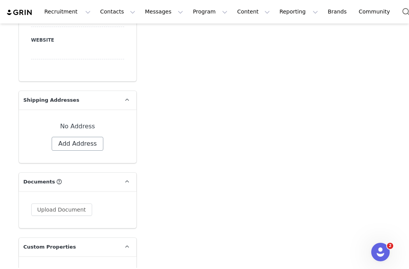
type input "[EMAIL_ADDRESS][DOMAIN_NAME]"
click at [81, 141] on button "Add Address" at bounding box center [78, 144] width 52 height 14
select select
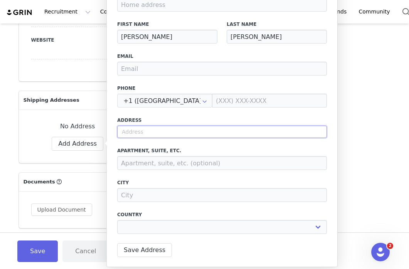
click at [189, 131] on input "text" at bounding box center [222, 132] width 210 height 12
paste input "[STREET_ADDRESS]"
type input "[STREET_ADDRESS]"
select select
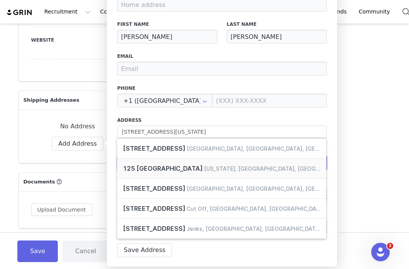
type input "[STREET_ADDRESS]"
type input "[US_STATE]"
select select "[object Object]"
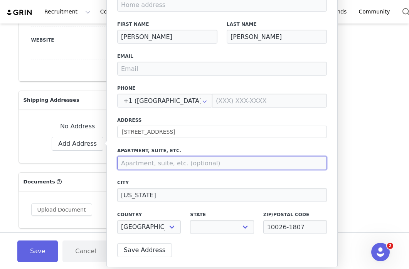
select select "[object Object]"
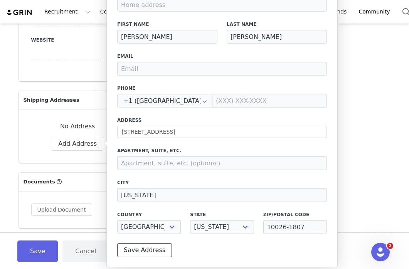
click at [133, 250] on button "Save Address" at bounding box center [144, 250] width 55 height 14
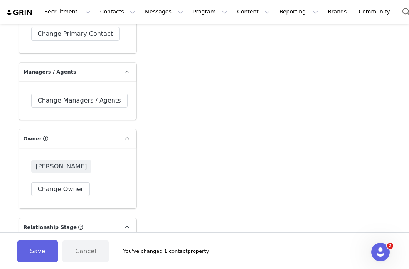
scroll to position [1442, 0]
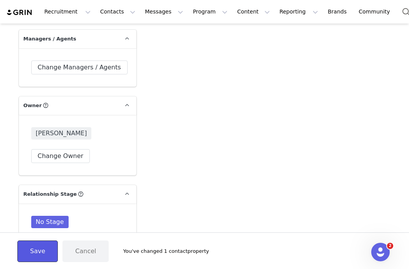
click at [37, 249] on button "Save" at bounding box center [37, 251] width 40 height 22
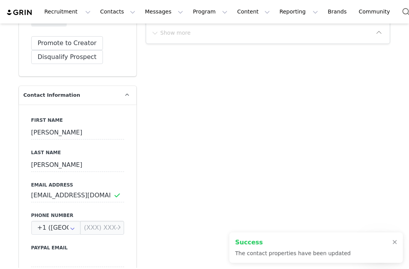
scroll to position [0, 0]
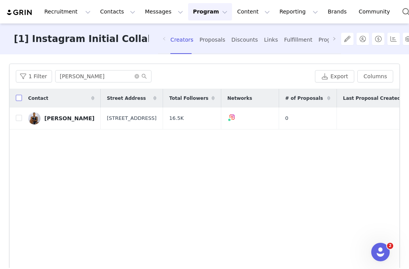
click at [17, 97] on input "checkbox" at bounding box center [19, 98] width 6 height 6
checkbox input "true"
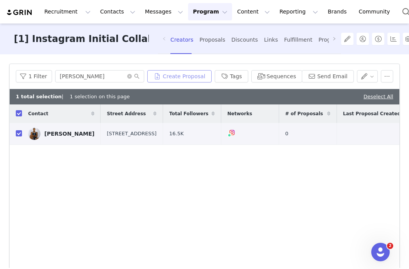
click at [183, 77] on button "Create Proposal" at bounding box center [179, 76] width 64 height 12
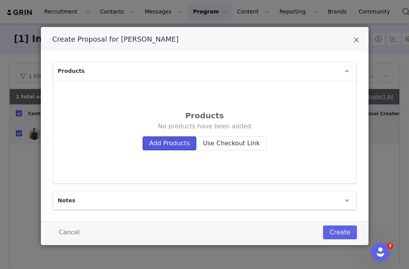
click at [166, 144] on button "Add Products" at bounding box center [170, 143] width 54 height 14
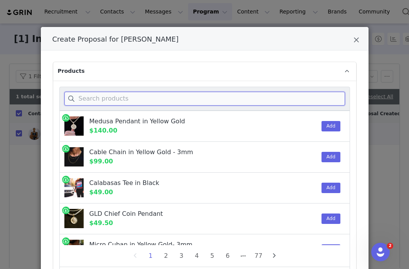
click at [158, 104] on input "Create Proposal for Aaron Burt" at bounding box center [204, 99] width 281 height 14
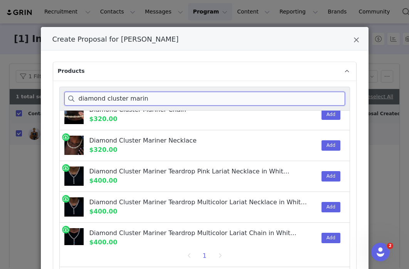
scroll to position [20, 0]
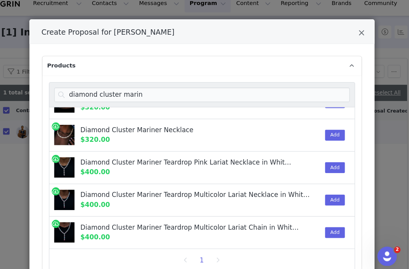
click at [272, 164] on div "Diamond Cluster Mariner Teardrop Pink Lariat Necklace in White Gold" at bounding box center [190, 162] width 203 height 9
click at [326, 165] on button "Add" at bounding box center [330, 168] width 19 height 10
click at [334, 202] on button "Add" at bounding box center [330, 198] width 19 height 10
click at [326, 230] on button "Add" at bounding box center [330, 229] width 19 height 10
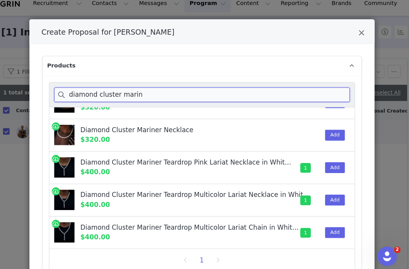
click at [173, 97] on input "diamond cluster marin" at bounding box center [204, 99] width 281 height 14
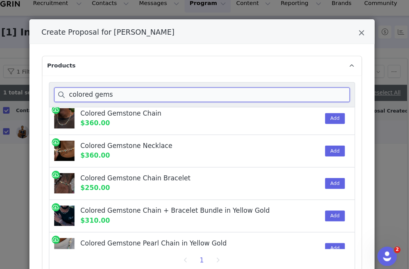
scroll to position [0, 0]
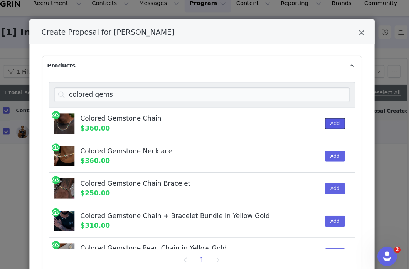
click at [332, 125] on button "Add" at bounding box center [330, 126] width 19 height 10
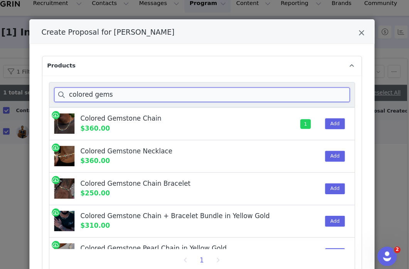
click at [198, 98] on input "colored gems" at bounding box center [204, 99] width 281 height 14
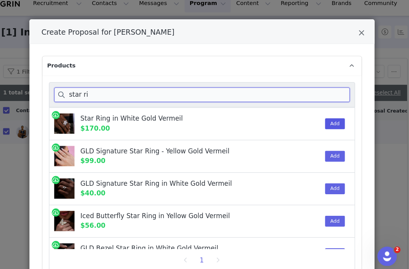
type input "star ri"
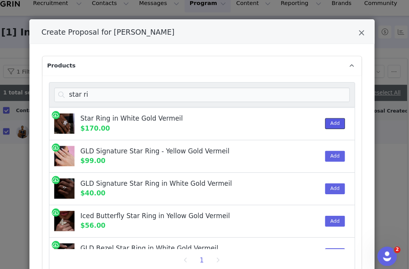
click at [330, 121] on button "Add" at bounding box center [330, 126] width 19 height 10
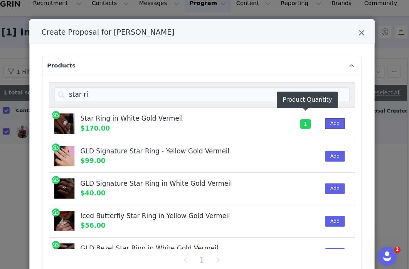
scroll to position [11, 0]
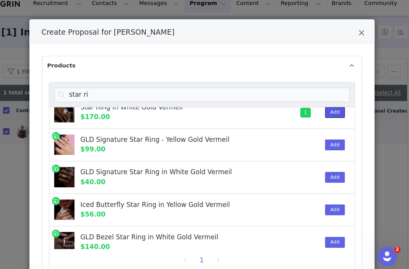
click at [330, 113] on button "Add" at bounding box center [330, 115] width 19 height 10
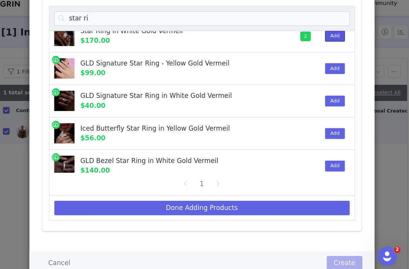
scroll to position [94, 0]
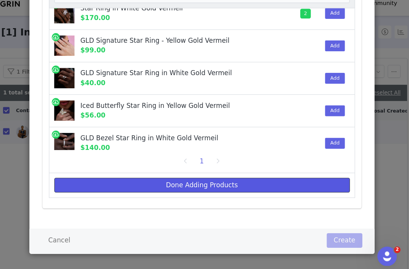
click at [302, 189] on button "Done Adding Products" at bounding box center [204, 185] width 281 height 14
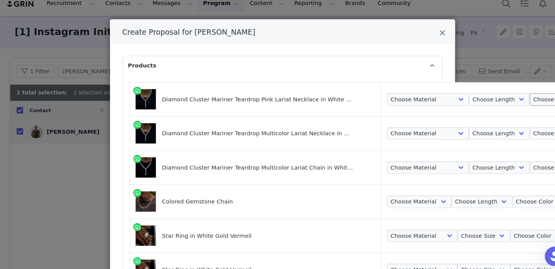
scroll to position [0, 9]
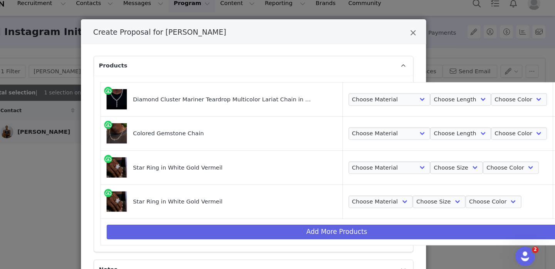
scroll to position [0, 0]
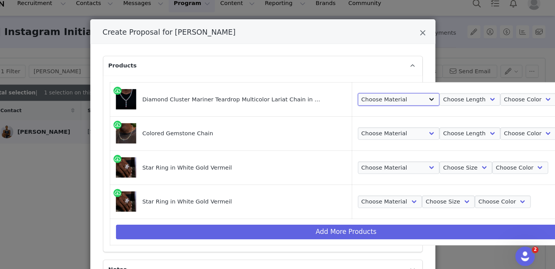
click at [404, 103] on select "Choose Material 14k White Gold Plated" at bounding box center [407, 103] width 78 height 12
select select "27089240"
click at [368, 97] on select "Choose Material 14k White Gold Plated" at bounding box center [407, 103] width 78 height 12
click at [445, 104] on select "Choose Length 18" 20" 22" 24"" at bounding box center [474, 103] width 58 height 12
select select "27089242"
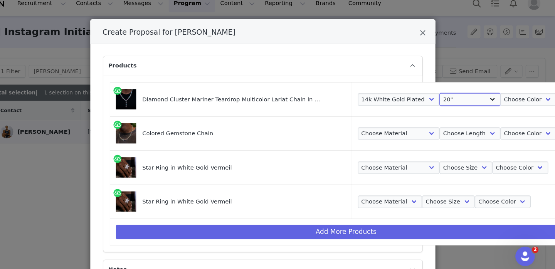
click at [445, 97] on select "Choose Length 18" 20" 22" 24"" at bounding box center [474, 103] width 58 height 12
click at [505, 106] on select "Choose Color White Gold" at bounding box center [529, 103] width 53 height 12
select select "27089245"
click at [503, 97] on select "Choose Color White Gold" at bounding box center [529, 103] width 53 height 12
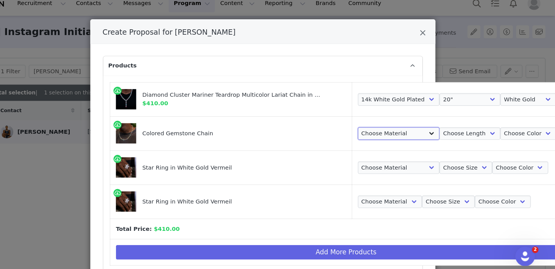
click at [401, 133] on select "Choose Material 18k Gold Plated" at bounding box center [407, 135] width 78 height 12
select select "23921202"
click at [368, 129] on select "Choose Material 18k Gold Plated" at bounding box center [398, 135] width 61 height 12
click at [443, 134] on select "Choose Length 18" 16" 20" 22" 24"" at bounding box center [458, 135] width 58 height 12
select select "23921204"
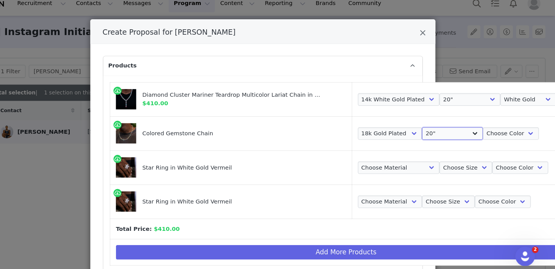
click at [429, 129] on select "Choose Length 18" 16" 20" 22" 24"" at bounding box center [458, 135] width 58 height 12
click at [486, 134] on select "Choose Color Yellow Gold" at bounding box center [512, 135] width 53 height 12
select select "23921206"
click at [486, 129] on select "Choose Color Yellow Gold" at bounding box center [512, 135] width 53 height 12
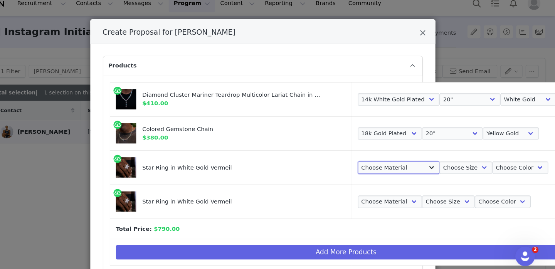
click at [372, 171] on select "Choose Material 14k White Vermeil" at bounding box center [407, 168] width 78 height 12
select select "12587095"
click at [368, 162] on select "Choose Material 14k White Vermeil" at bounding box center [401, 168] width 67 height 12
click at [437, 167] on select "Choose Size 6 7 8 9 10 11 12 13" at bounding box center [459, 168] width 50 height 12
select select "12587100"
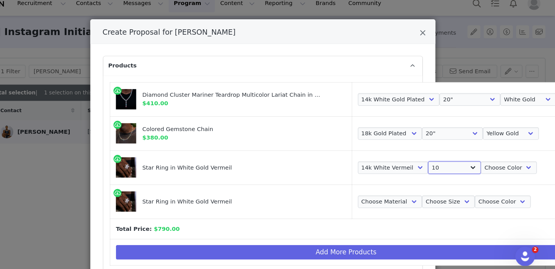
click at [434, 162] on select "Choose Size 6 7 8 9 10 11 12 13" at bounding box center [459, 168] width 50 height 12
click at [484, 167] on select "Choose Color White Gold" at bounding box center [510, 168] width 53 height 12
select select "12587104"
click at [484, 162] on select "Choose Color White Gold" at bounding box center [510, 168] width 53 height 12
click at [392, 198] on select "Choose Material 14k White Vermeil" at bounding box center [398, 200] width 61 height 12
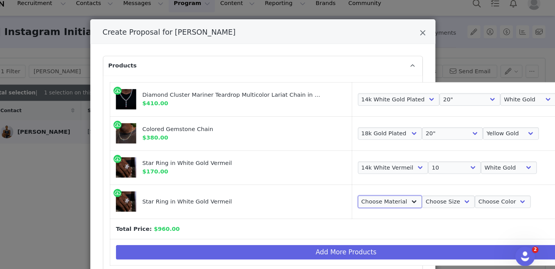
select select "12587095"
click at [368, 194] on select "Choose Material 14k White Vermeil" at bounding box center [401, 200] width 67 height 12
click at [440, 203] on select "Choose Size 6 7 8 9 10 11 12 13" at bounding box center [459, 200] width 50 height 12
select select "12587099"
click at [434, 194] on select "Choose Size 6 7 8 9 10 11 12 13" at bounding box center [459, 200] width 50 height 12
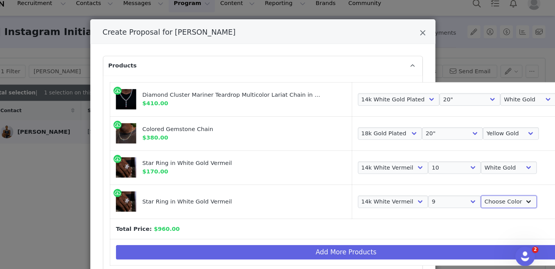
click at [484, 201] on select "Choose Color White Gold" at bounding box center [510, 200] width 53 height 12
select select "12587104"
click at [484, 194] on select "Choose Color White Gold" at bounding box center [510, 200] width 53 height 12
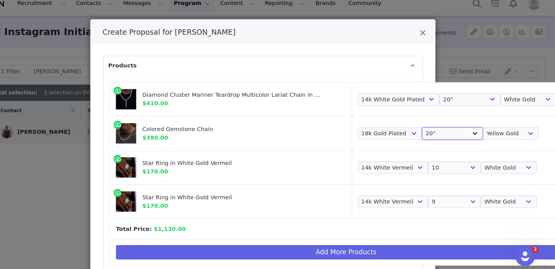
click at [432, 136] on select "Choose Length 18" 16" 20" 22" 24"" at bounding box center [458, 135] width 58 height 12
click at [429, 129] on select "Choose Length 18" 16" 20" 22" 24"" at bounding box center [458, 135] width 58 height 12
click at [430, 133] on select "Choose Length 18" 16" 20" 22" 24"" at bounding box center [458, 135] width 58 height 12
click at [429, 129] on select "Choose Length 18" 16" 20" 22" 24"" at bounding box center [458, 135] width 58 height 12
click at [432, 136] on select "Choose Length 18" 16" 20" 22" 24"" at bounding box center [458, 135] width 58 height 12
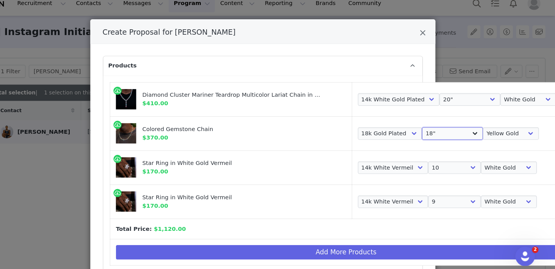
select select "23921204"
click at [429, 129] on select "Choose Length 18" 16" 20" 22" 24"" at bounding box center [458, 135] width 58 height 12
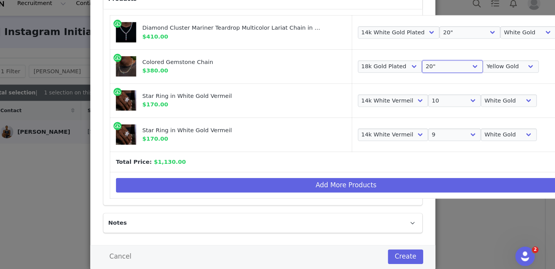
scroll to position [70, 0]
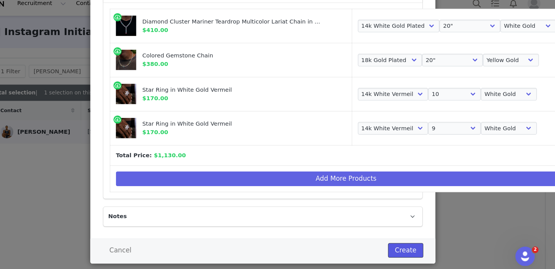
click at [419, 243] on button "Create" at bounding box center [413, 246] width 34 height 14
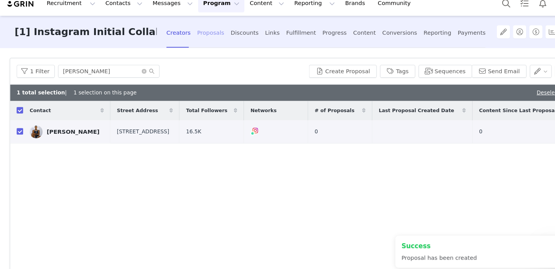
click at [201, 40] on div "Proposals" at bounding box center [200, 40] width 26 height 20
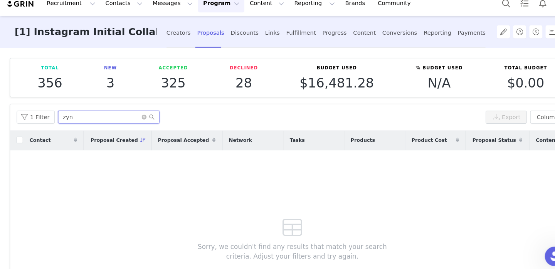
click at [132, 121] on input "zyn" at bounding box center [103, 120] width 96 height 12
click at [134, 120] on icon "icon: close-circle" at bounding box center [136, 120] width 5 height 5
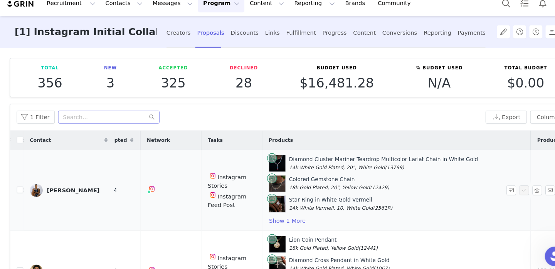
scroll to position [0, 198]
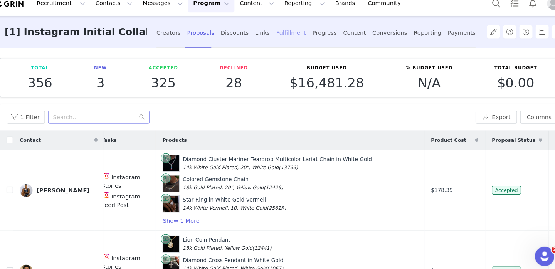
click at [272, 42] on div "Fulfillment" at bounding box center [286, 40] width 28 height 20
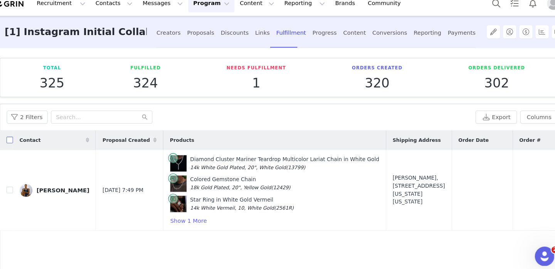
click at [18, 139] on input "checkbox" at bounding box center [19, 141] width 6 height 6
checkbox input "true"
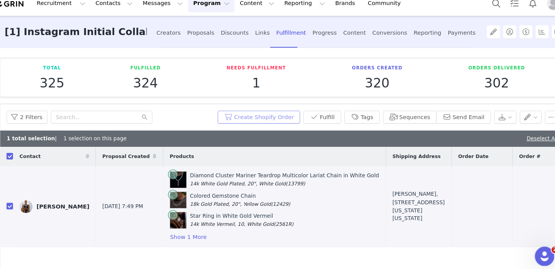
click at [260, 120] on button "Create Shopify Order" at bounding box center [255, 120] width 78 height 12
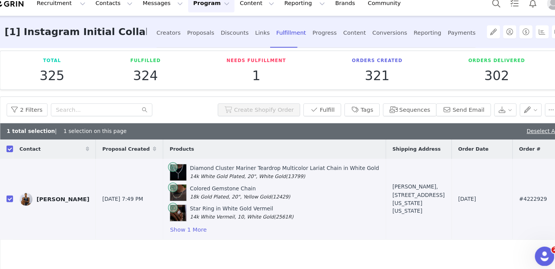
scroll to position [8, 0]
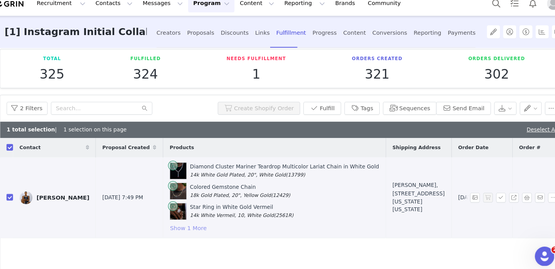
click at [171, 226] on button "Show 1 More" at bounding box center [188, 224] width 35 height 9
